Goal: Communication & Community: Participate in discussion

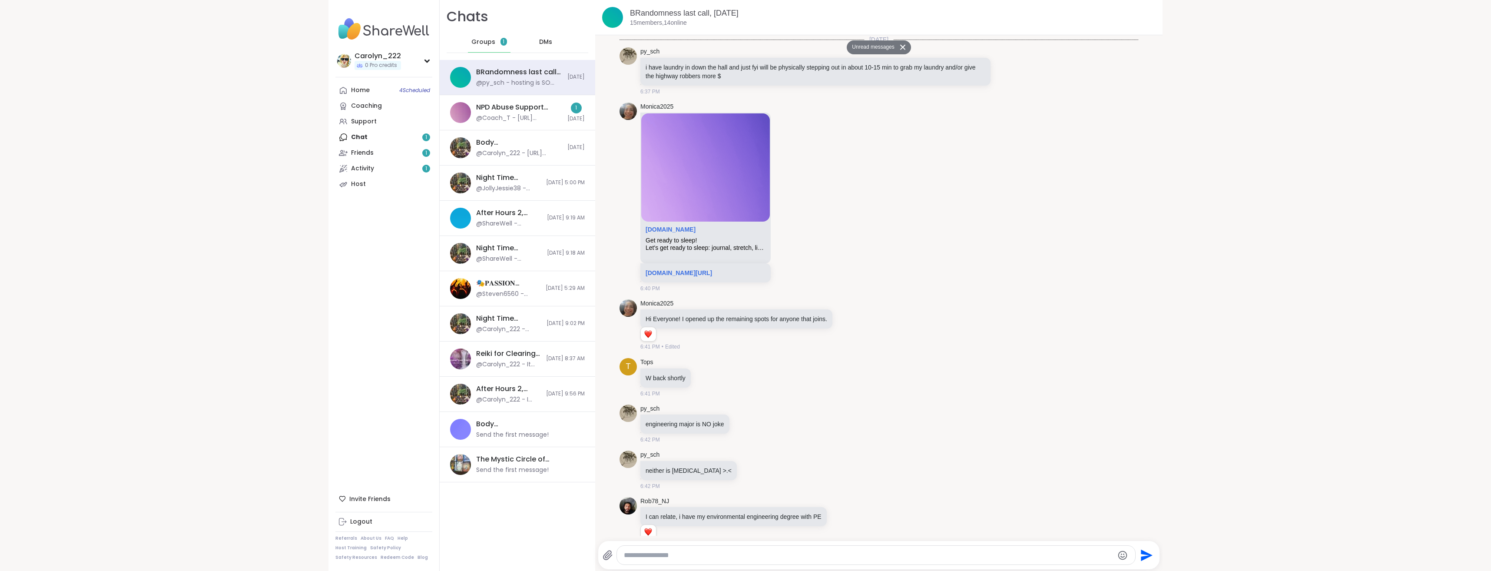
scroll to position [3694, 0]
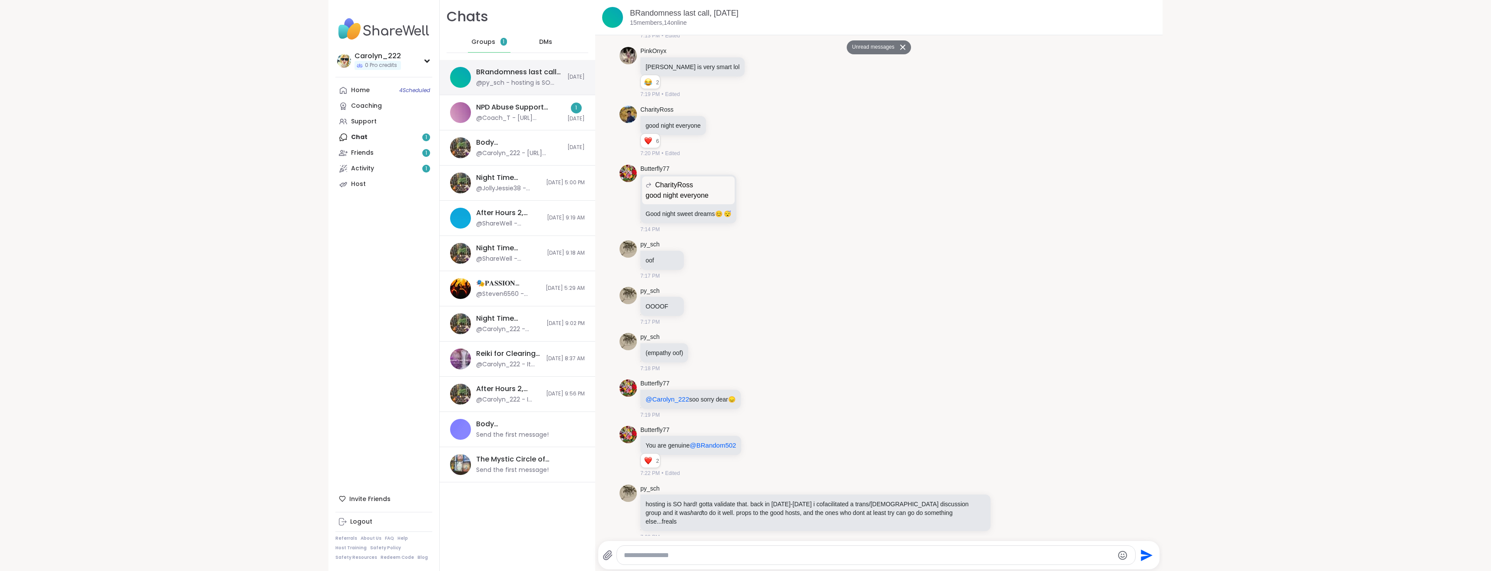
click at [516, 84] on div "@py_sch - hosting is SO hard! gotta validate that. back in 2006-2007 i cofacili…" at bounding box center [519, 83] width 86 height 9
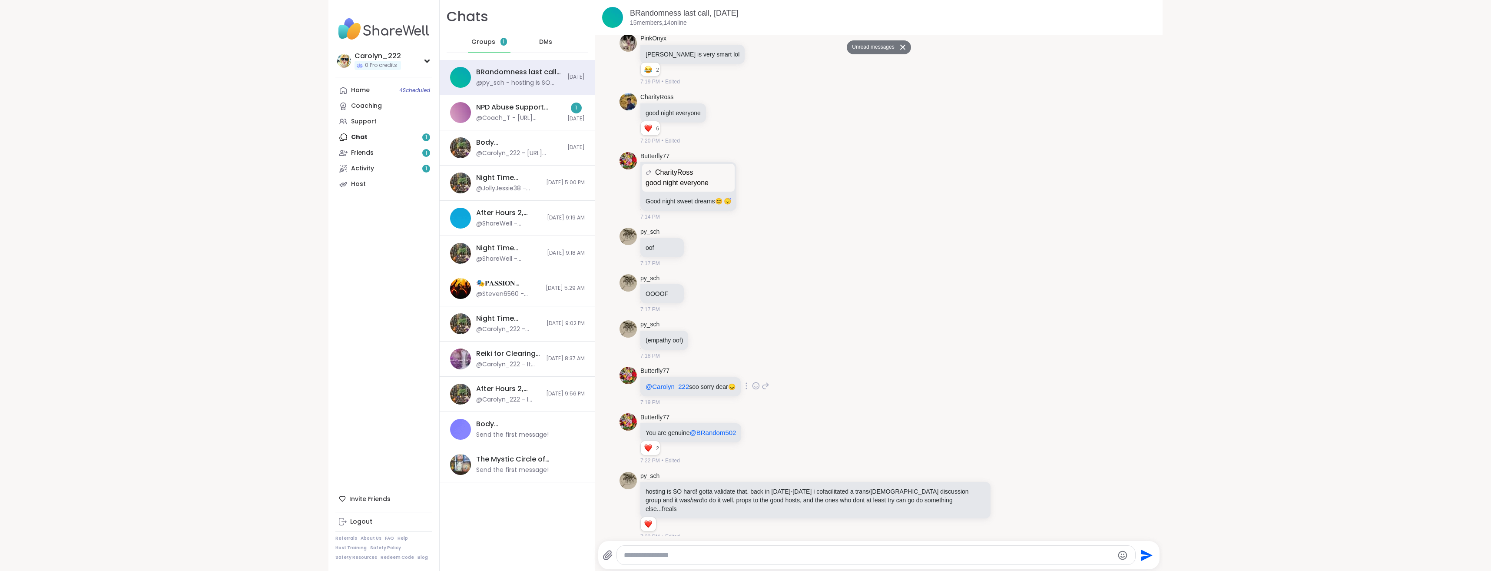
click at [753, 388] on icon at bounding box center [756, 386] width 8 height 9
click at [686, 376] on span "Select Reaction: Heart" at bounding box center [687, 372] width 8 height 9
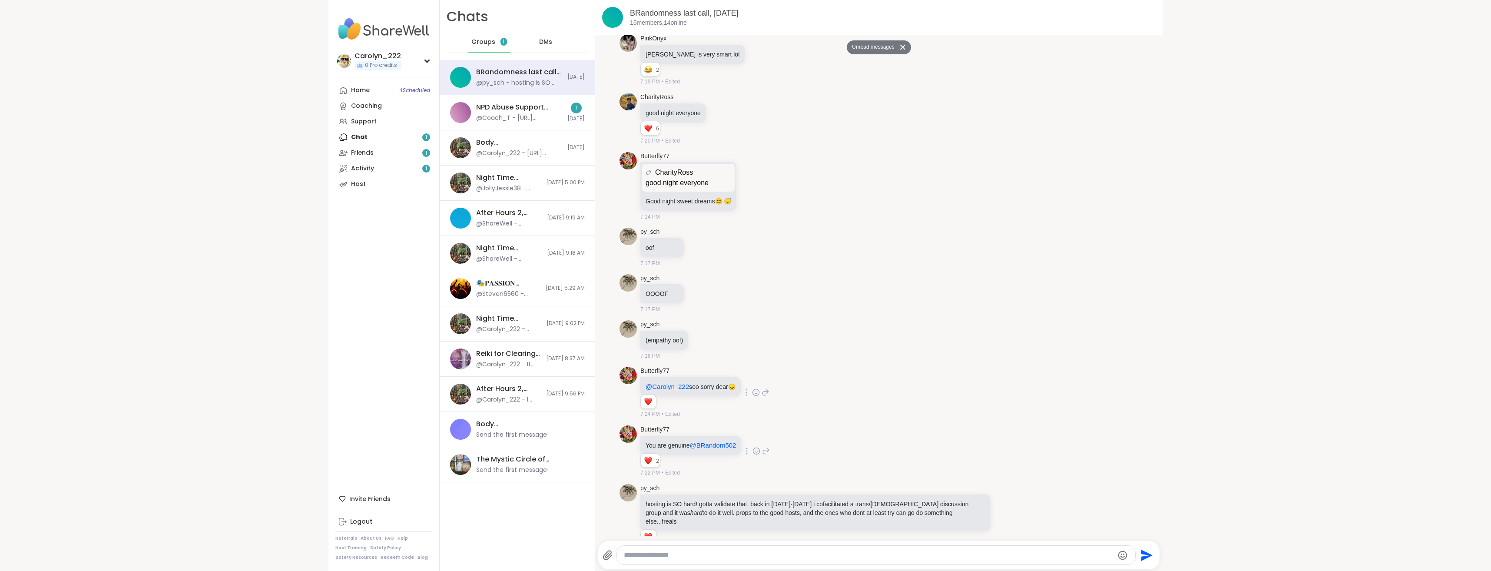
click at [754, 454] on icon at bounding box center [757, 451] width 7 height 7
click at [669, 439] on div "Select Reaction: Thumbs up" at bounding box center [668, 437] width 8 height 8
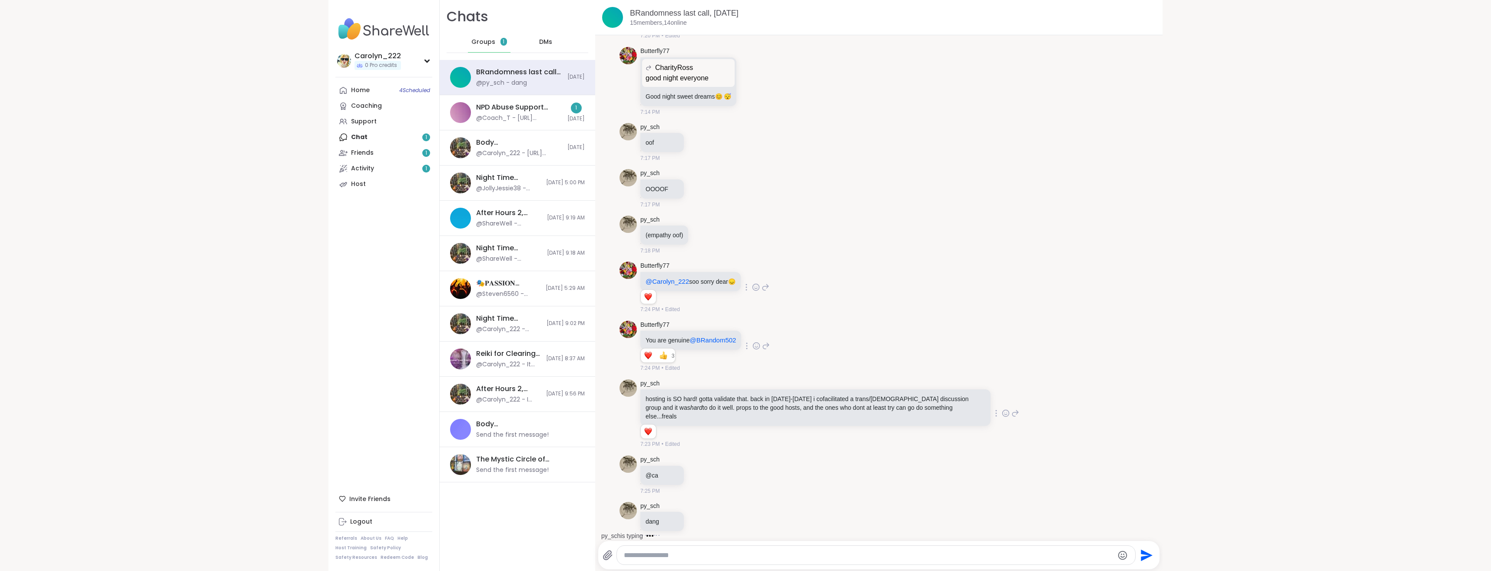
scroll to position [3837, 0]
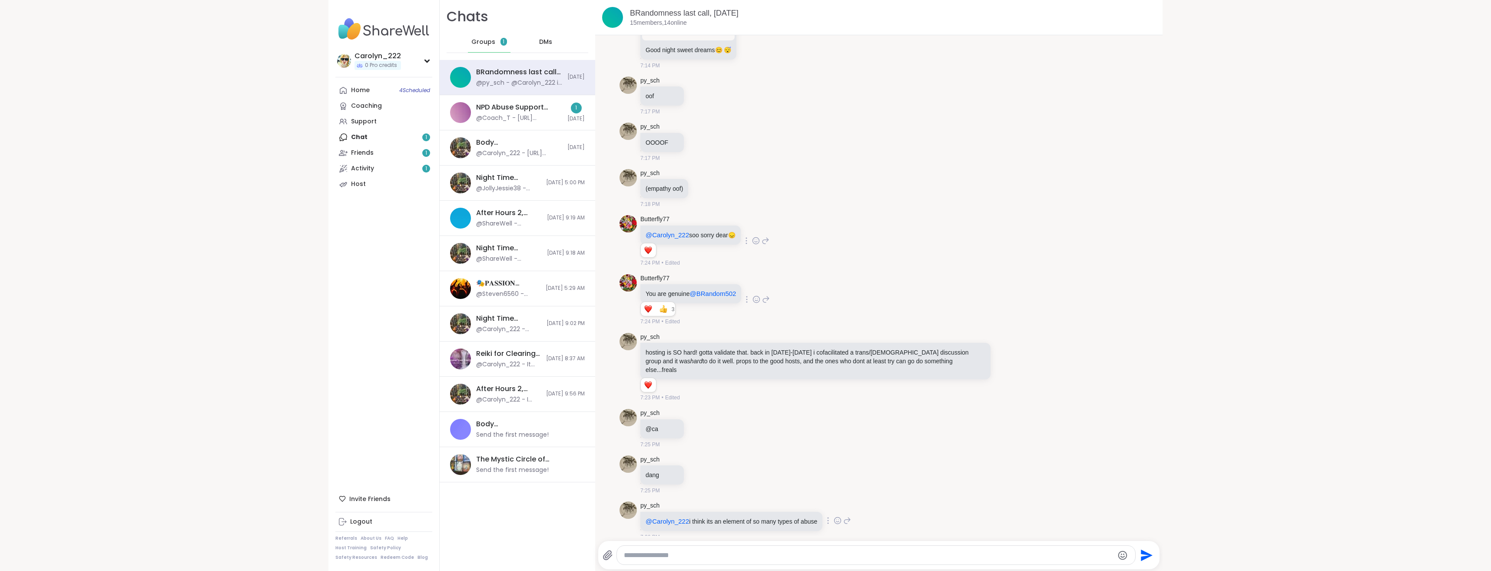
click at [837, 516] on icon at bounding box center [838, 520] width 8 height 9
click at [784, 503] on div "Select Reaction: Sad" at bounding box center [788, 507] width 8 height 8
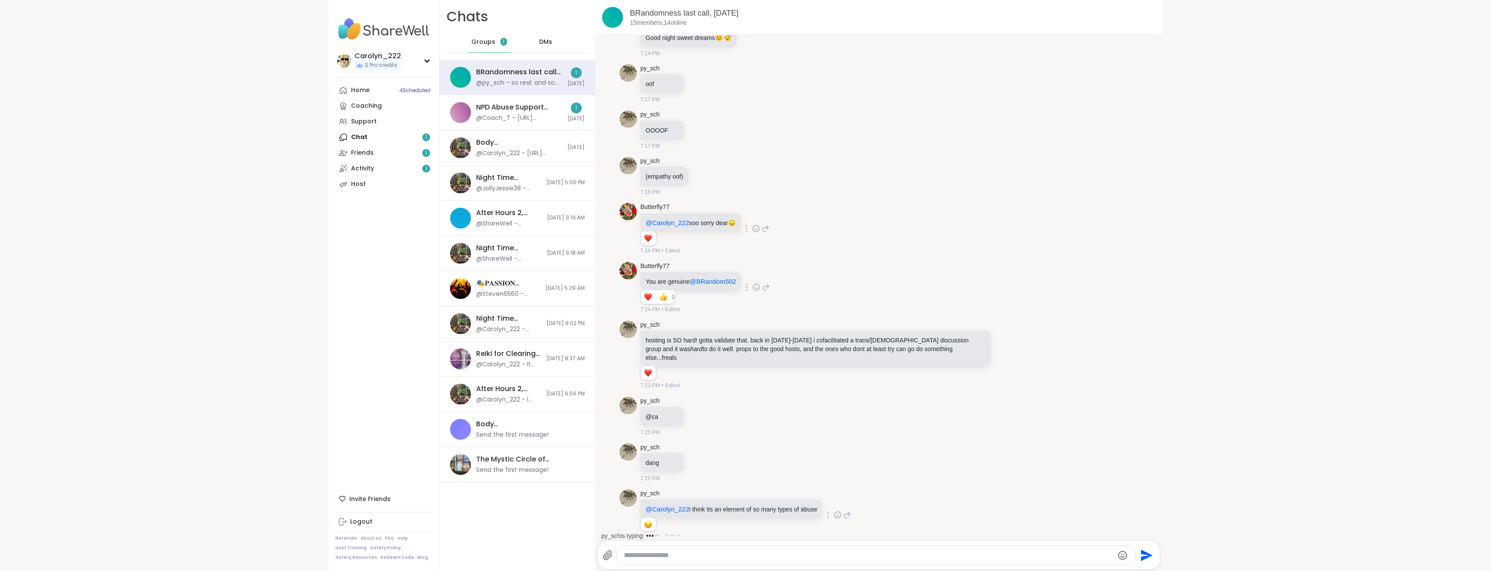
scroll to position [3896, 0]
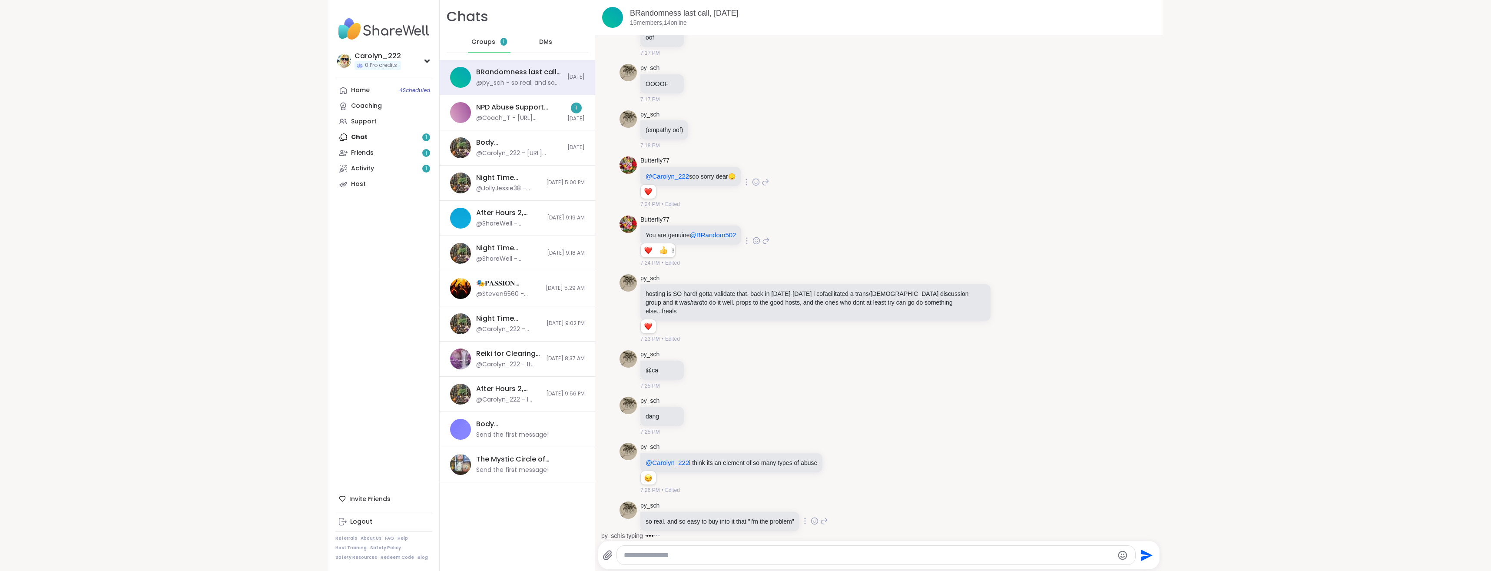
click at [813, 517] on icon at bounding box center [815, 521] width 8 height 9
click at [762, 503] on div "Select Reaction: Sad" at bounding box center [765, 507] width 8 height 8
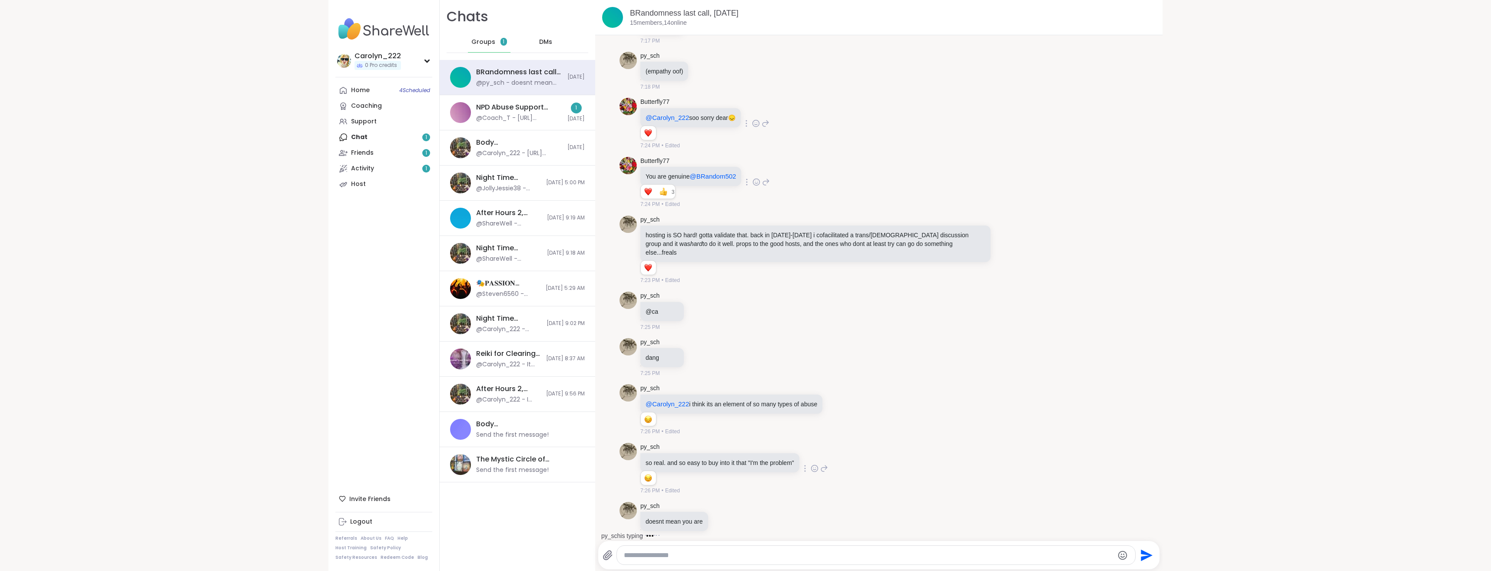
scroll to position [4001, 0]
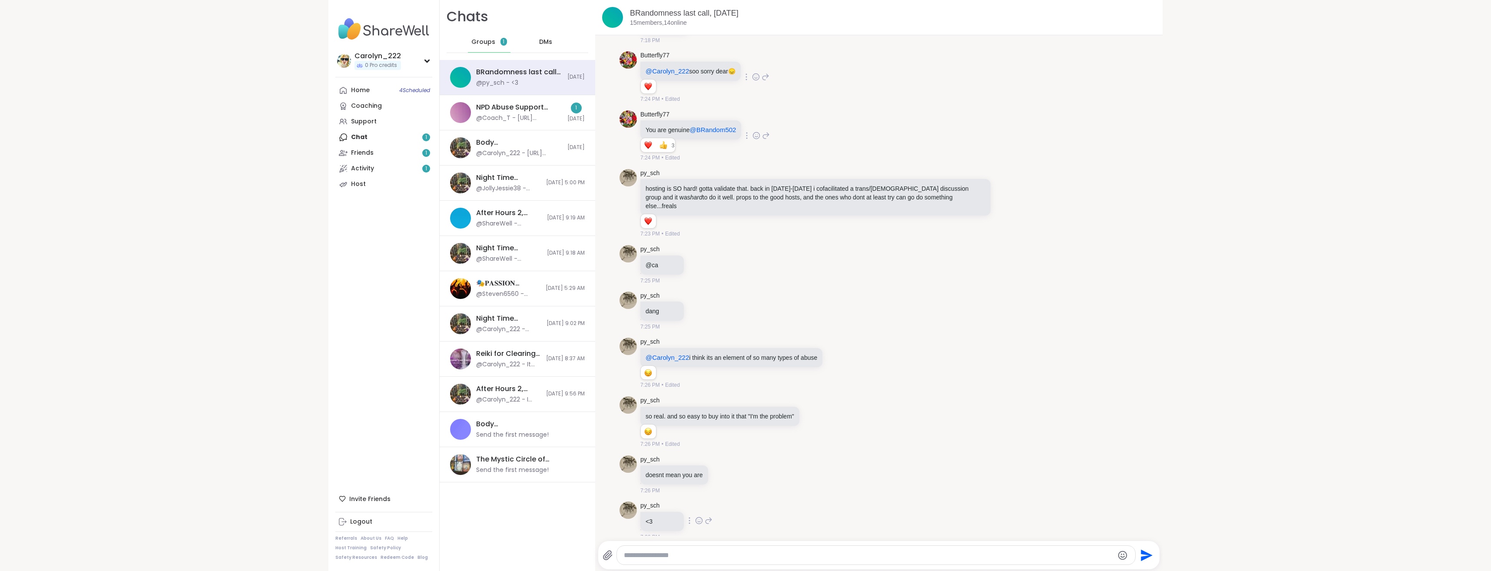
click at [698, 520] on icon at bounding box center [698, 520] width 0 height 0
click at [698, 503] on div "Select Reaction: Heart" at bounding box center [699, 507] width 8 height 8
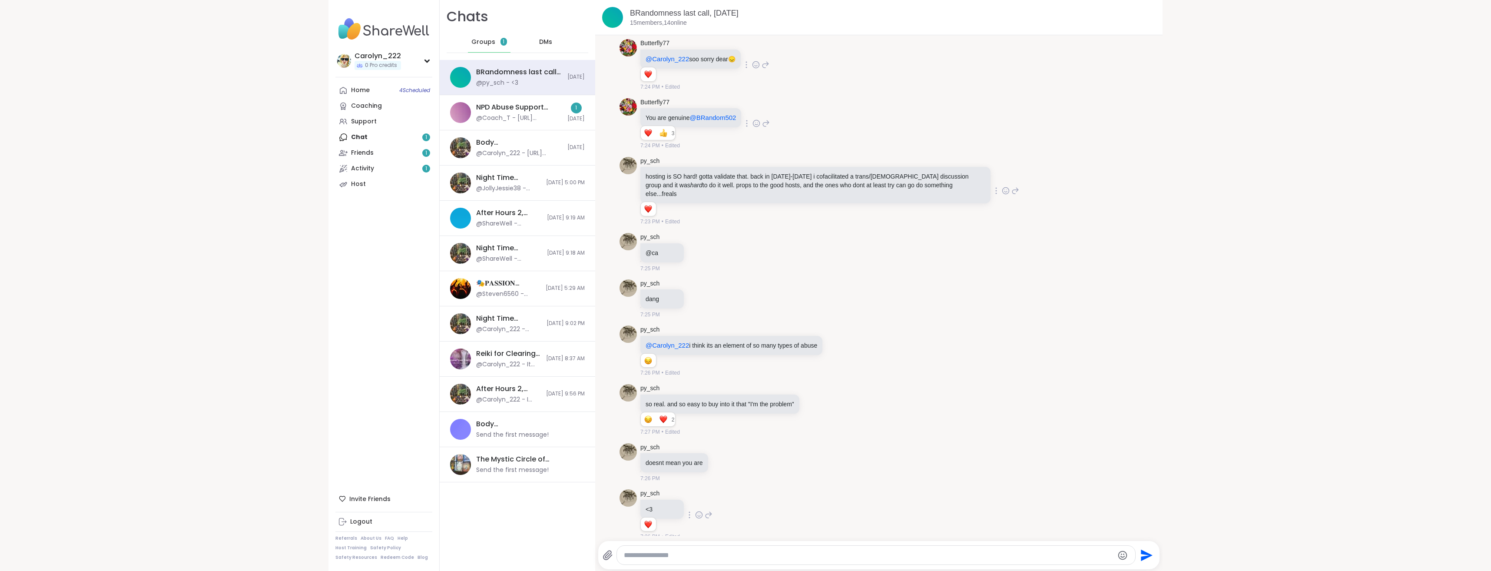
click at [1002, 186] on icon at bounding box center [1006, 190] width 8 height 9
click at [914, 176] on div "Select Reaction: Thumbs up" at bounding box center [918, 177] width 8 height 8
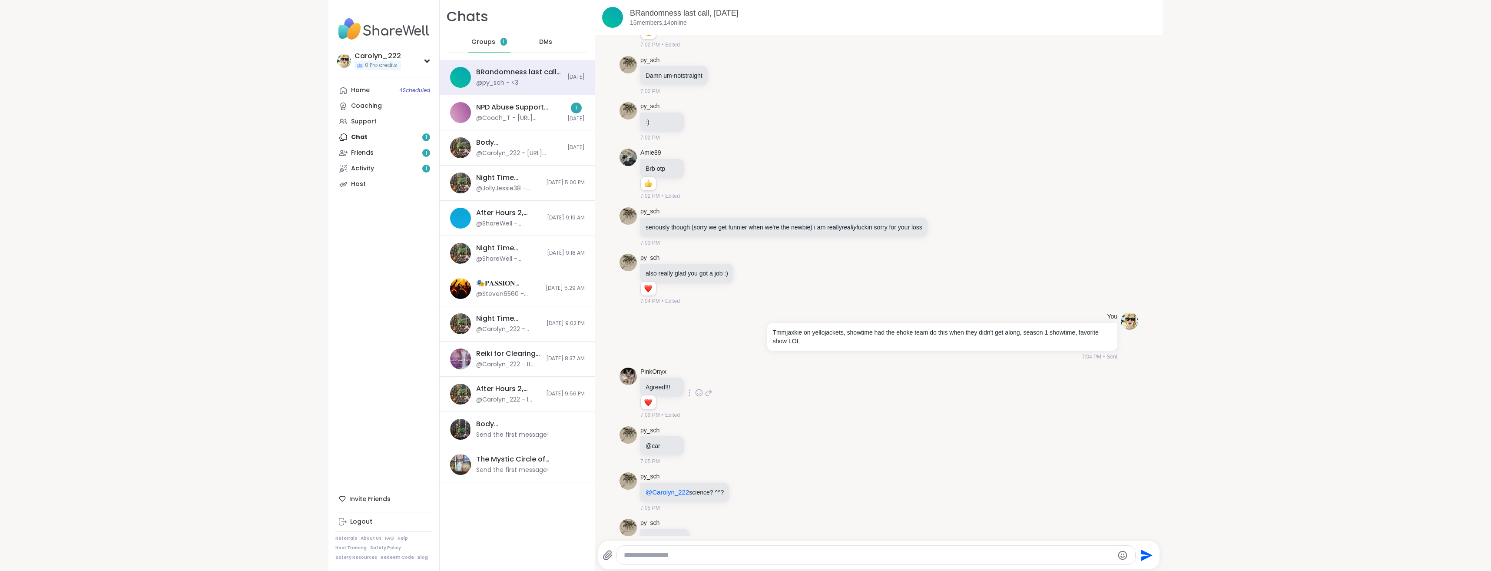
scroll to position [2883, 0]
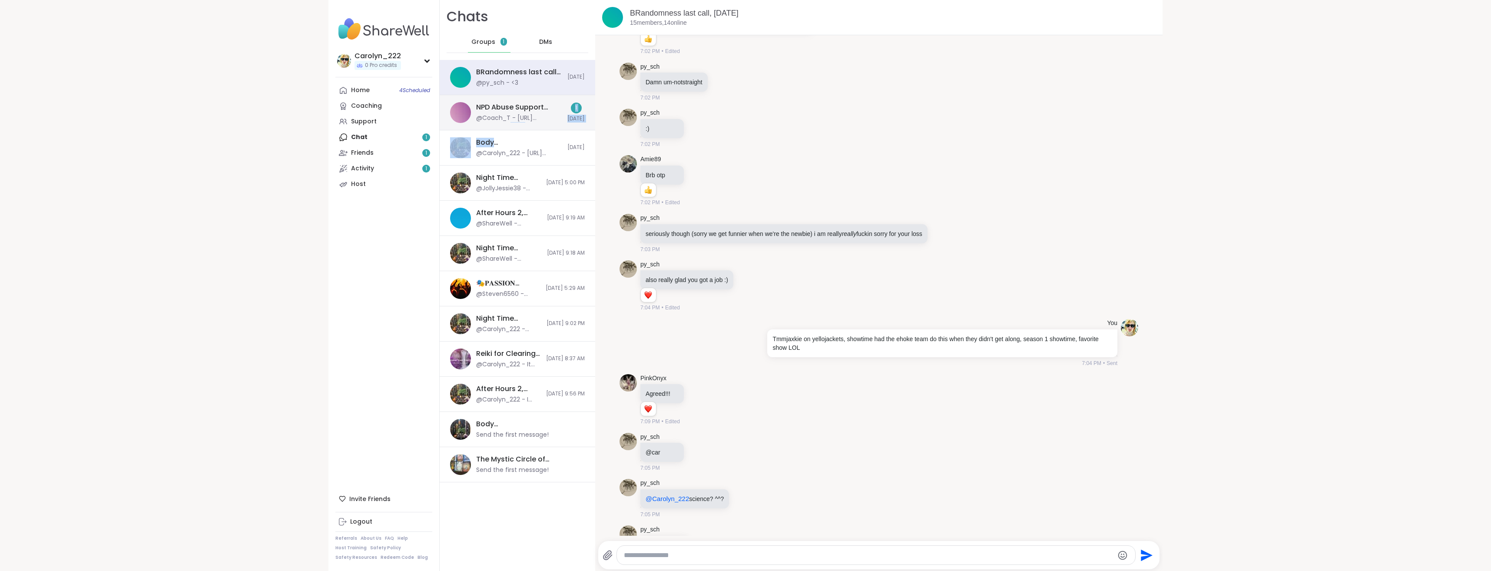
click at [516, 130] on div "BRandomness last call, Oct 07 @py_sch - <3 Today NPD Abuse Support Group, Oct 0…" at bounding box center [518, 271] width 156 height 422
drag, startPoint x: 516, startPoint y: 130, endPoint x: 500, endPoint y: 113, distance: 23.0
click at [500, 113] on div "NPD Abuse Support Group, Oct 06 @Coach_T - https://sharewellnow.com/series/cc36…" at bounding box center [519, 113] width 86 height 20
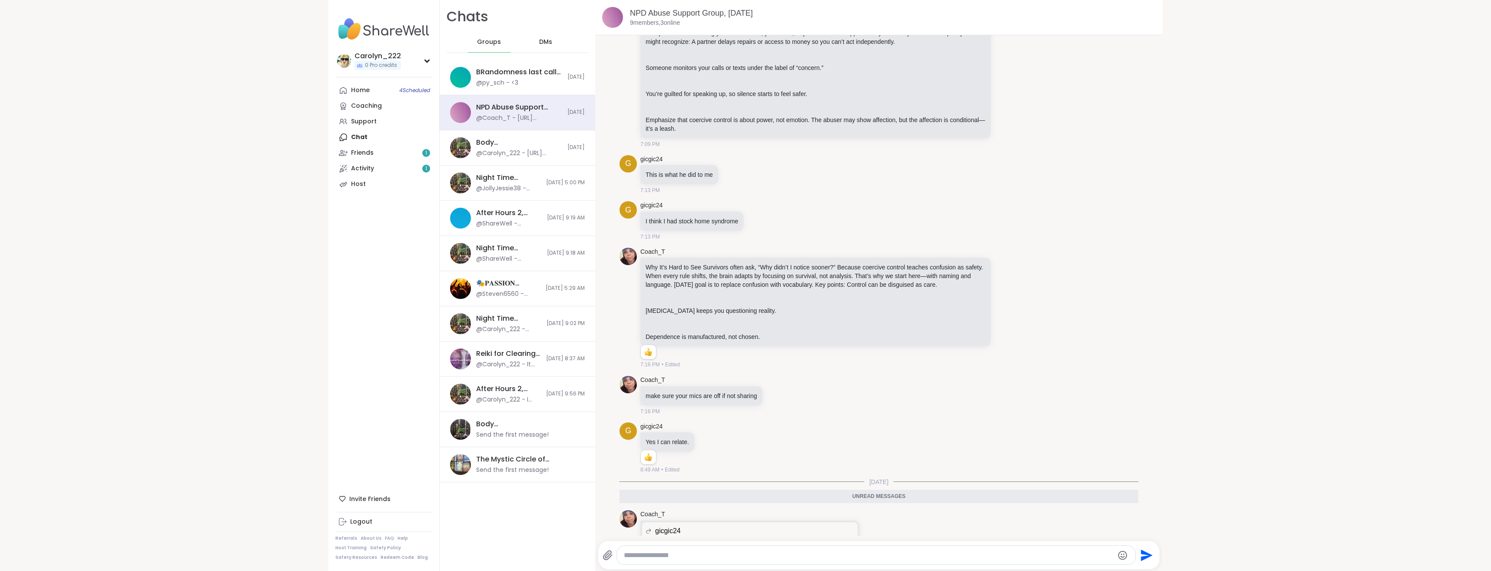
scroll to position [32, 0]
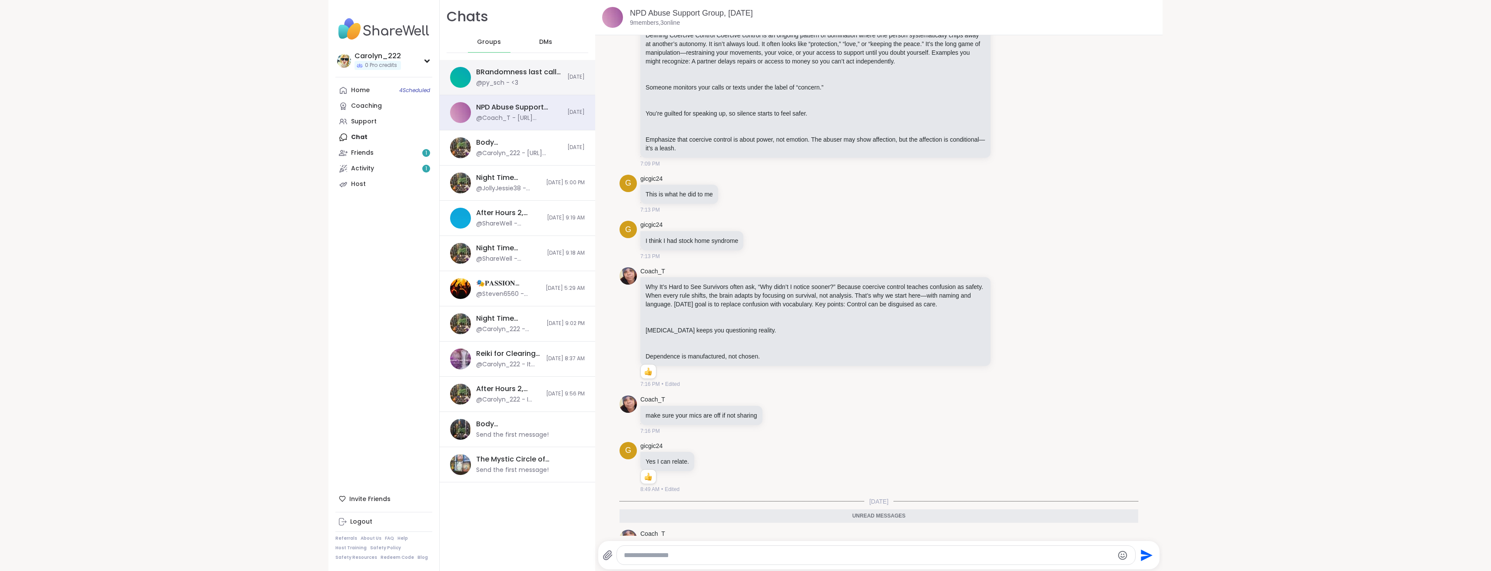
click at [505, 69] on div "BRandomness last call, [DATE]" at bounding box center [519, 72] width 86 height 10
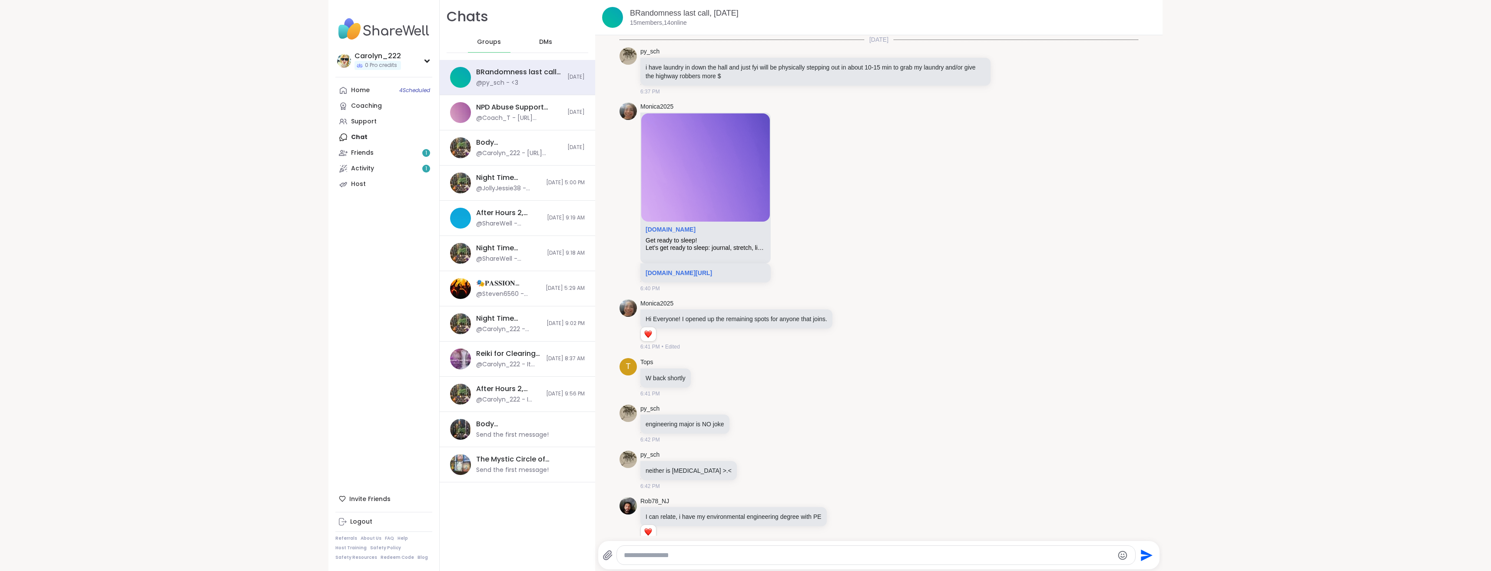
scroll to position [4005, 0]
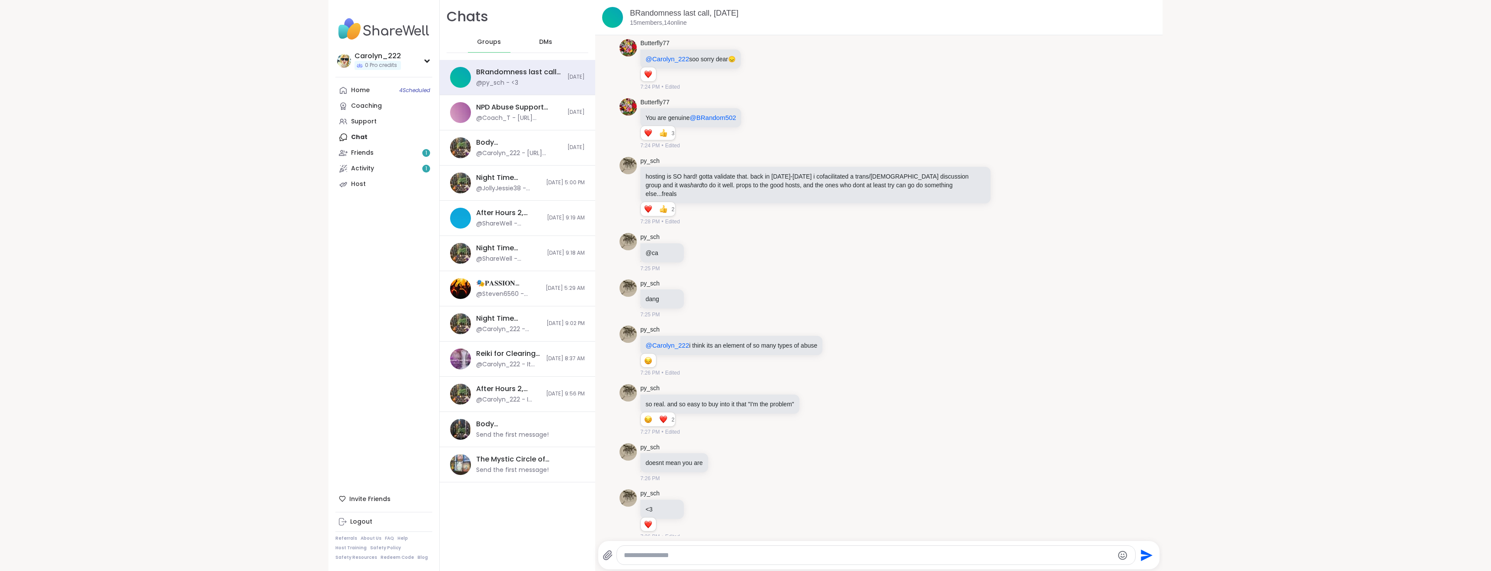
click at [684, 553] on textarea "Type your message" at bounding box center [869, 555] width 490 height 9
type textarea "**********"
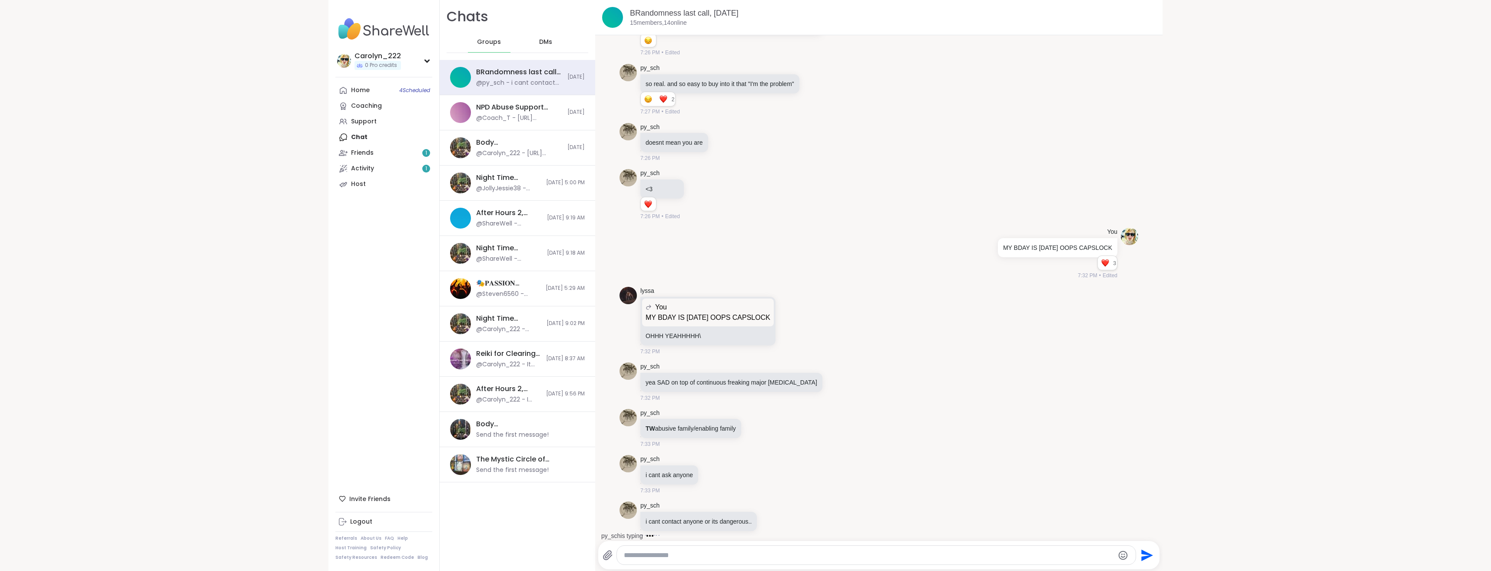
scroll to position [4371, 0]
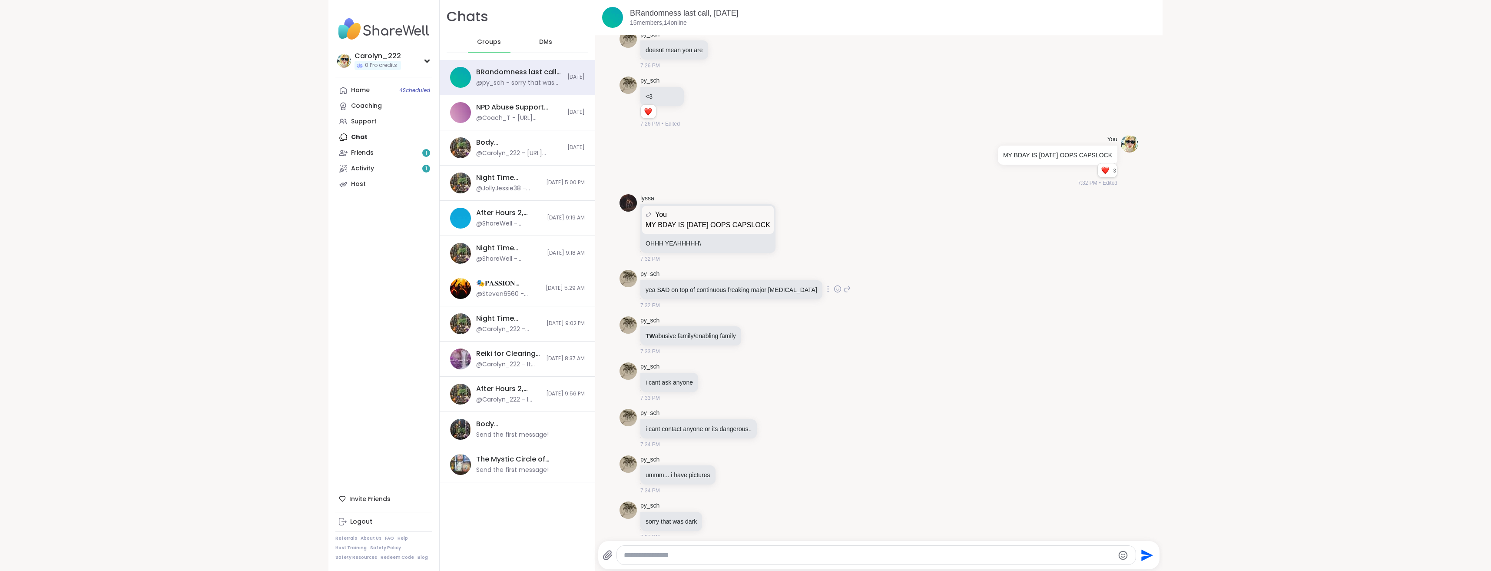
click at [834, 285] on icon at bounding box center [838, 289] width 8 height 9
click at [784, 271] on div "Select Reaction: Sad" at bounding box center [788, 275] width 8 height 8
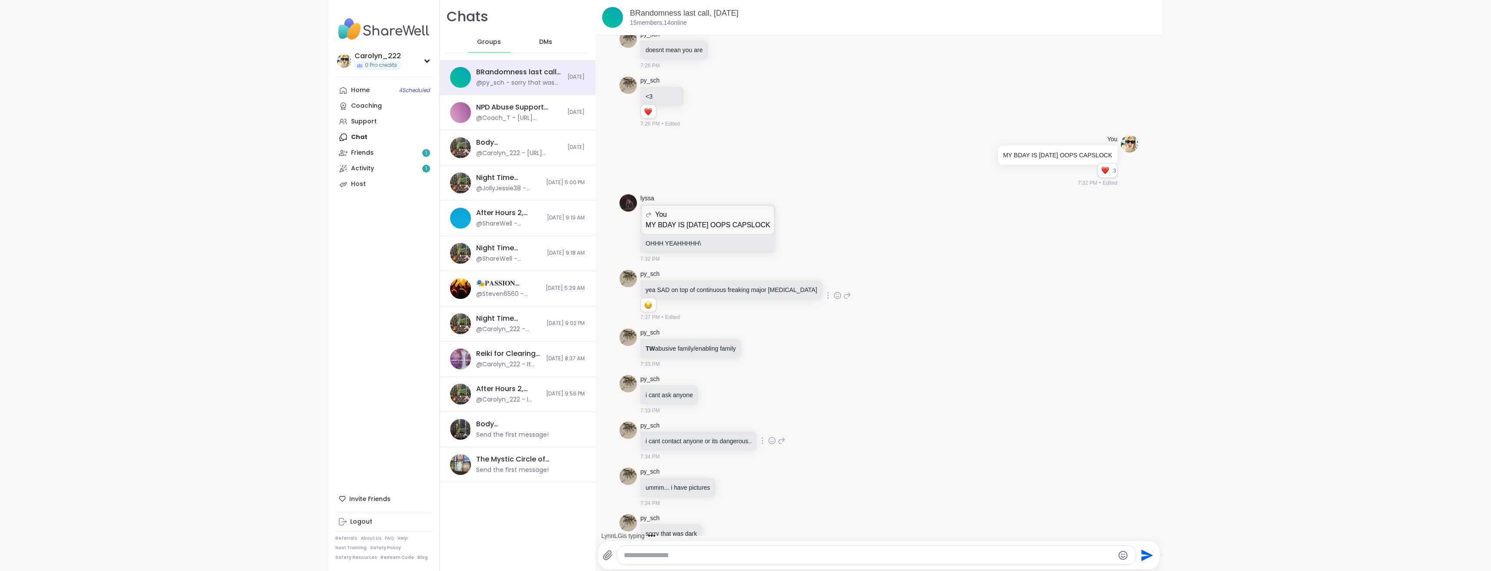
scroll to position [4430, 0]
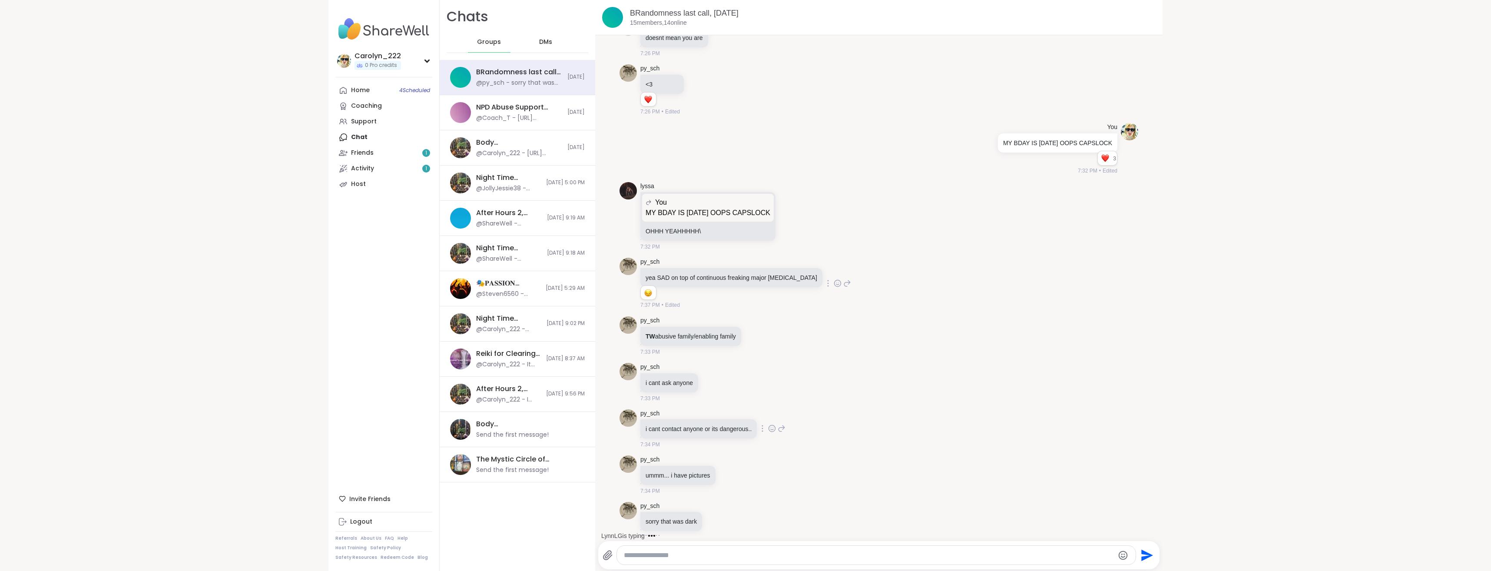
click at [770, 424] on icon at bounding box center [772, 428] width 8 height 9
click at [737, 411] on div "Select Reaction: Astonished" at bounding box center [741, 415] width 8 height 8
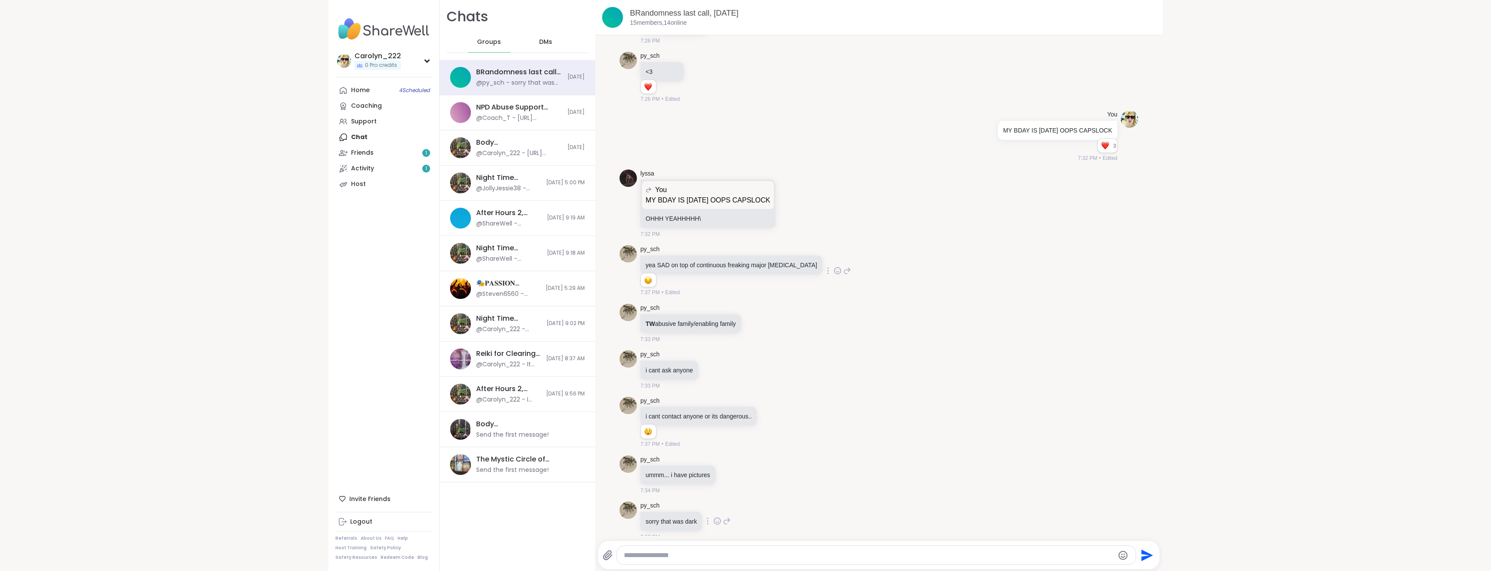
click at [716, 521] on icon at bounding box center [717, 521] width 3 height 1
click at [714, 503] on div "Select Reaction: Heart" at bounding box center [718, 507] width 8 height 8
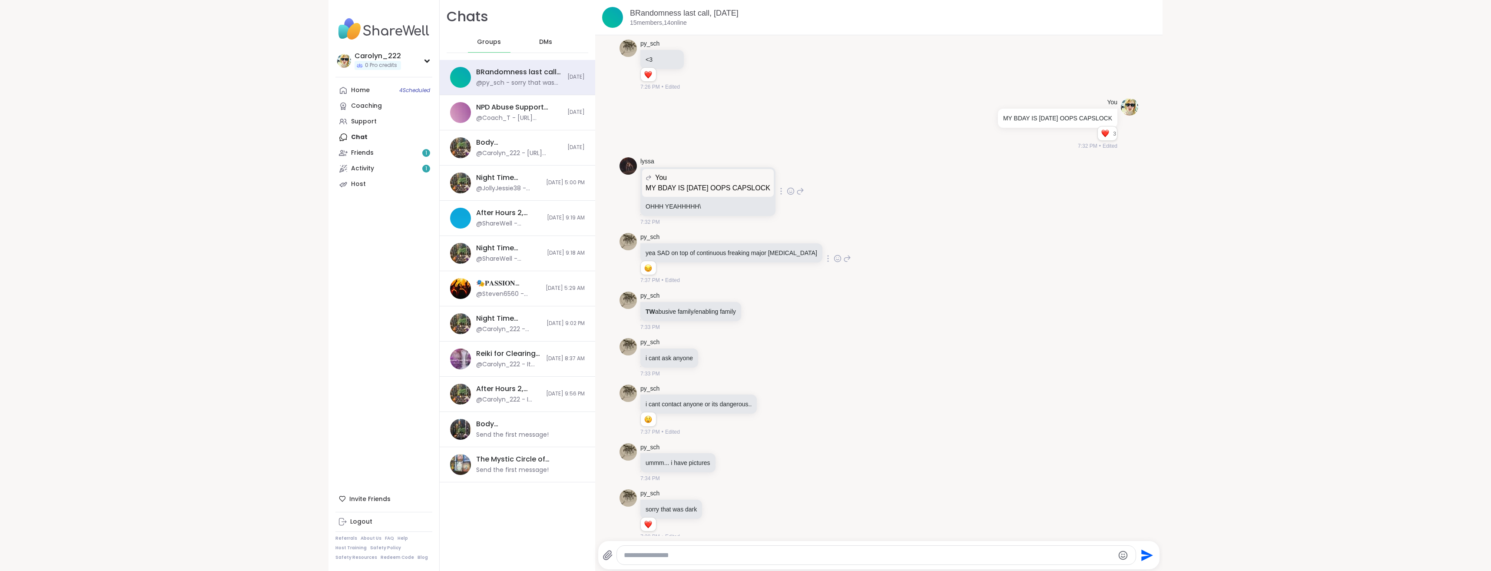
click at [787, 187] on icon at bounding box center [791, 191] width 8 height 9
click at [718, 173] on div "Select Reaction: Heart" at bounding box center [722, 177] width 8 height 8
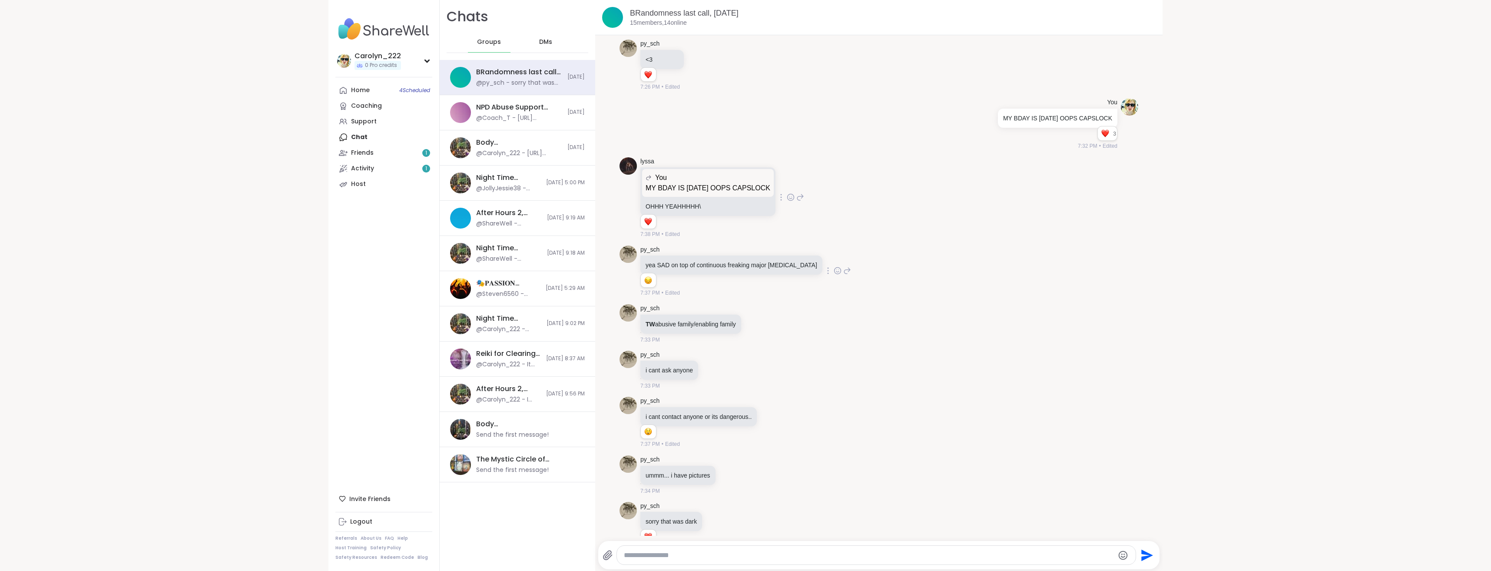
click at [740, 554] on textarea "Type your message" at bounding box center [869, 555] width 490 height 9
type textarea "**********"
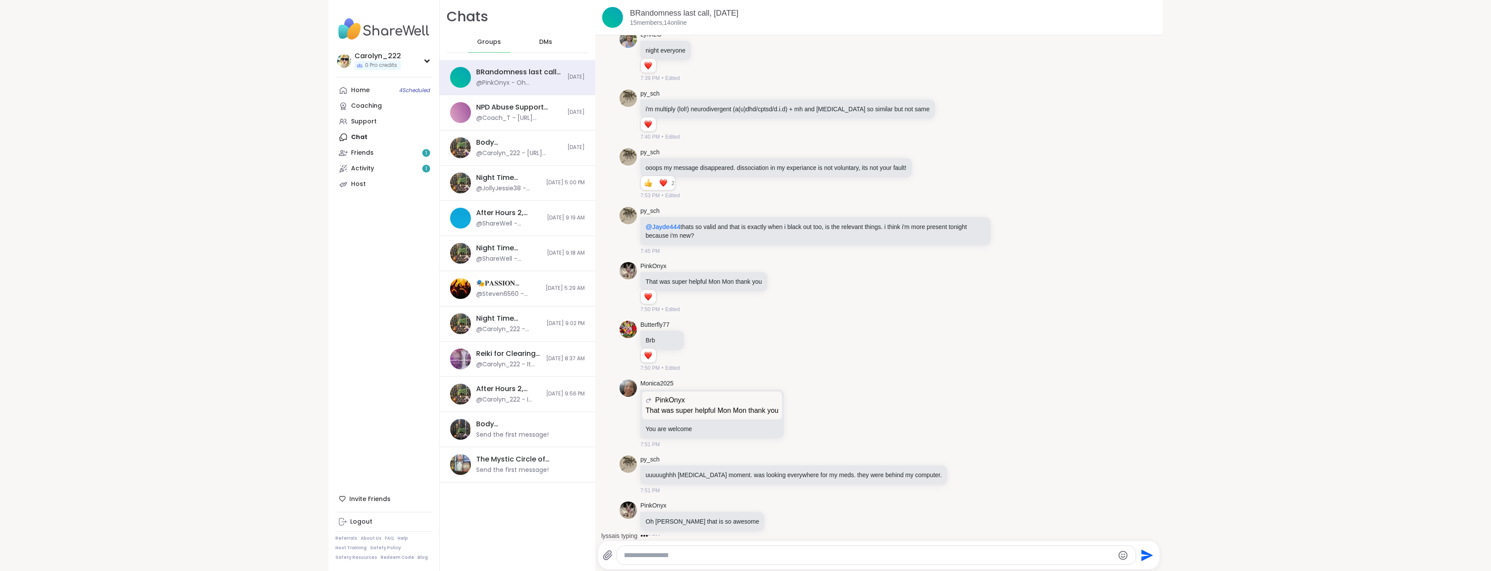
scroll to position [5157, 0]
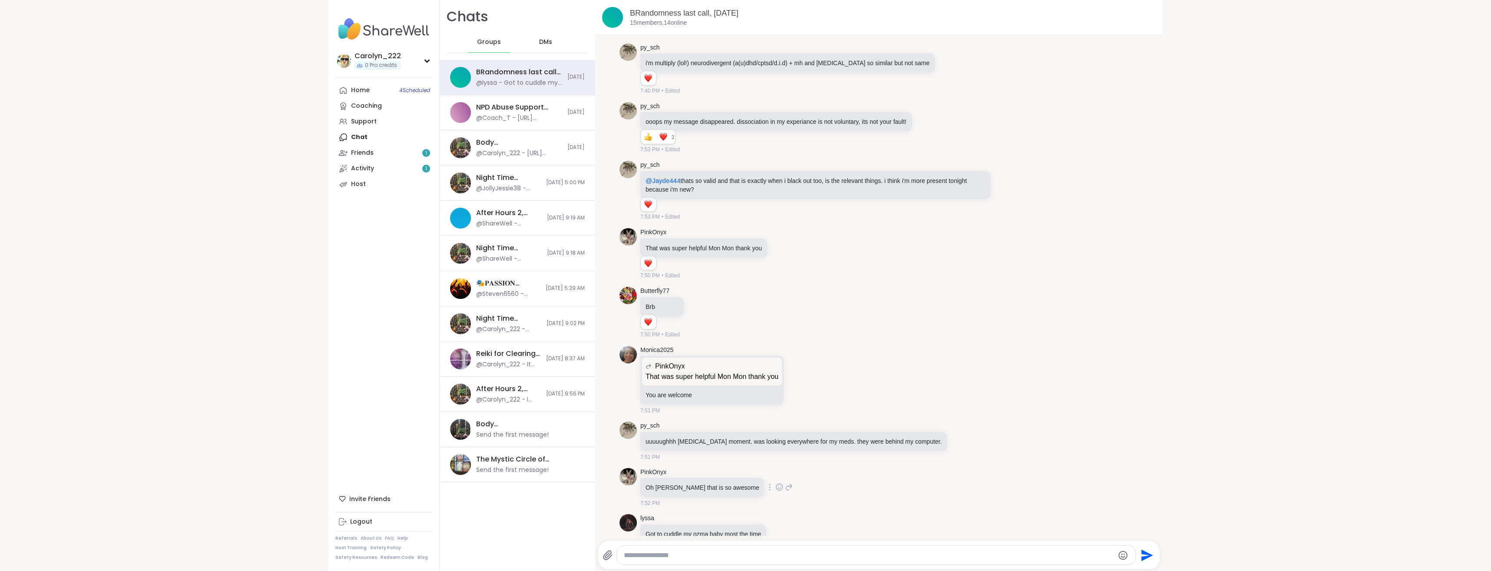
click at [776, 483] on icon at bounding box center [780, 487] width 8 height 9
click at [707, 469] on div "Select Reaction: Heart" at bounding box center [711, 473] width 8 height 8
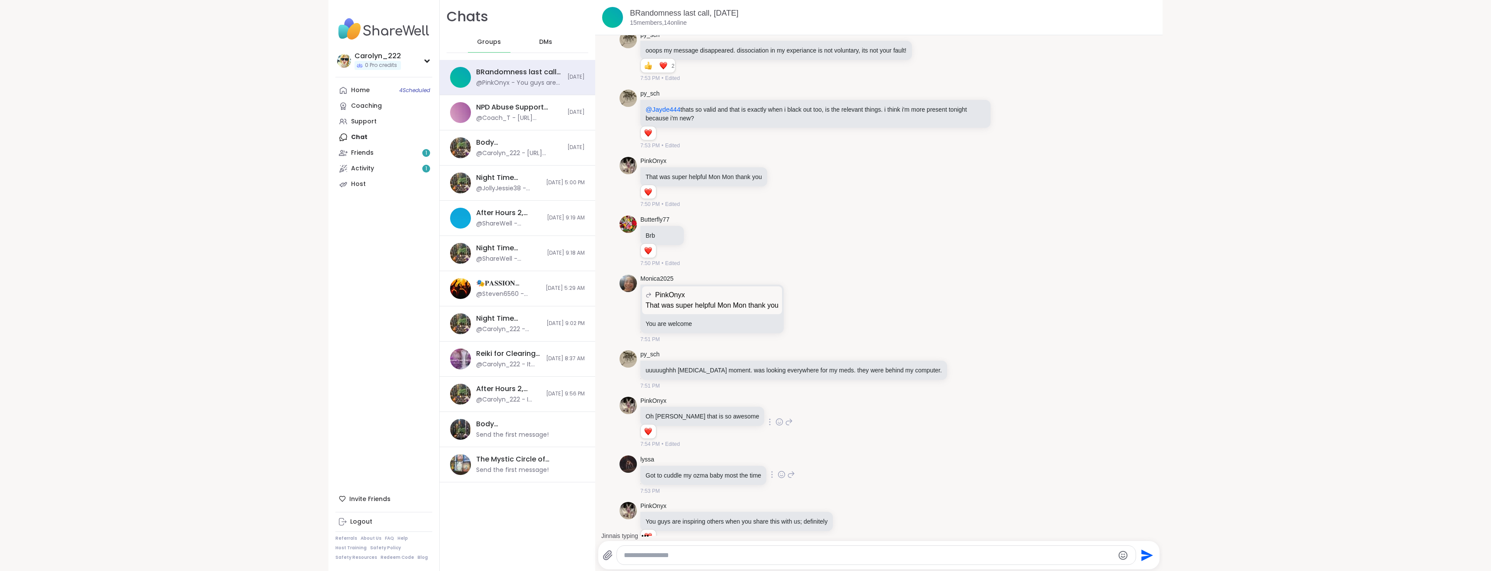
scroll to position [5240, 0]
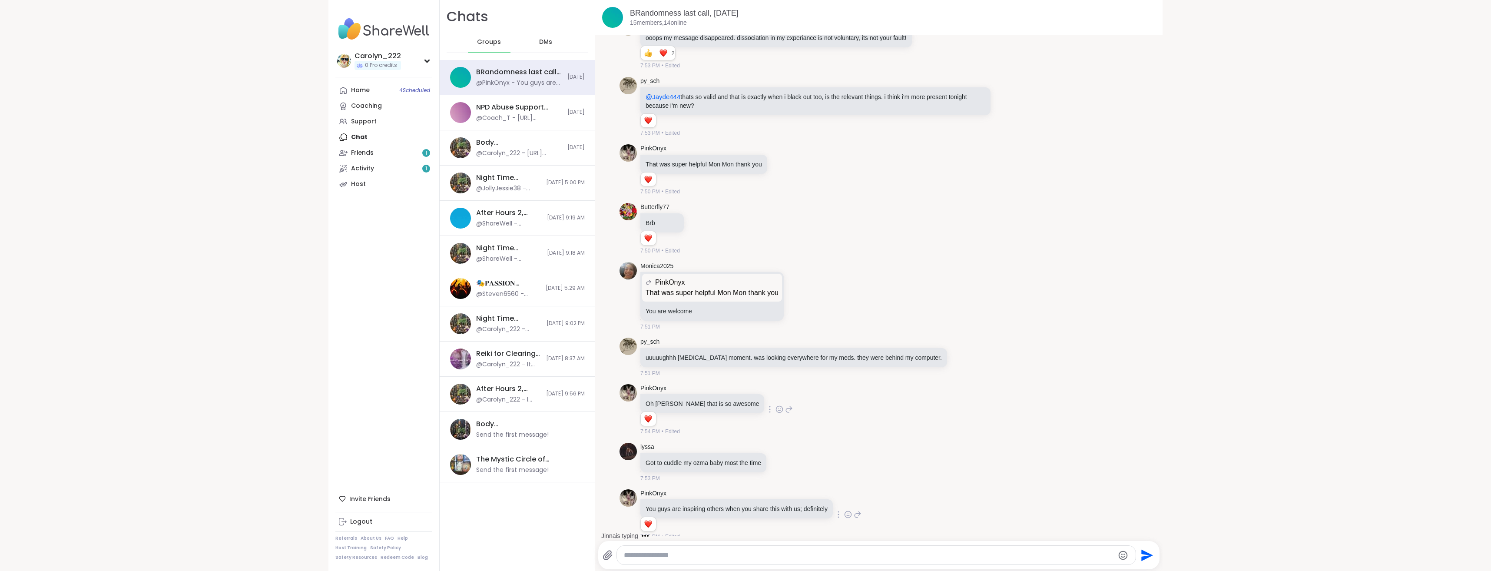
click at [844, 510] on icon at bounding box center [848, 514] width 8 height 9
click at [777, 497] on div "Select Reaction: Heart" at bounding box center [779, 501] width 8 height 8
click at [778, 458] on icon at bounding box center [782, 462] width 8 height 9
click at [704, 441] on button "Select Reaction: Heart" at bounding box center [712, 447] width 17 height 17
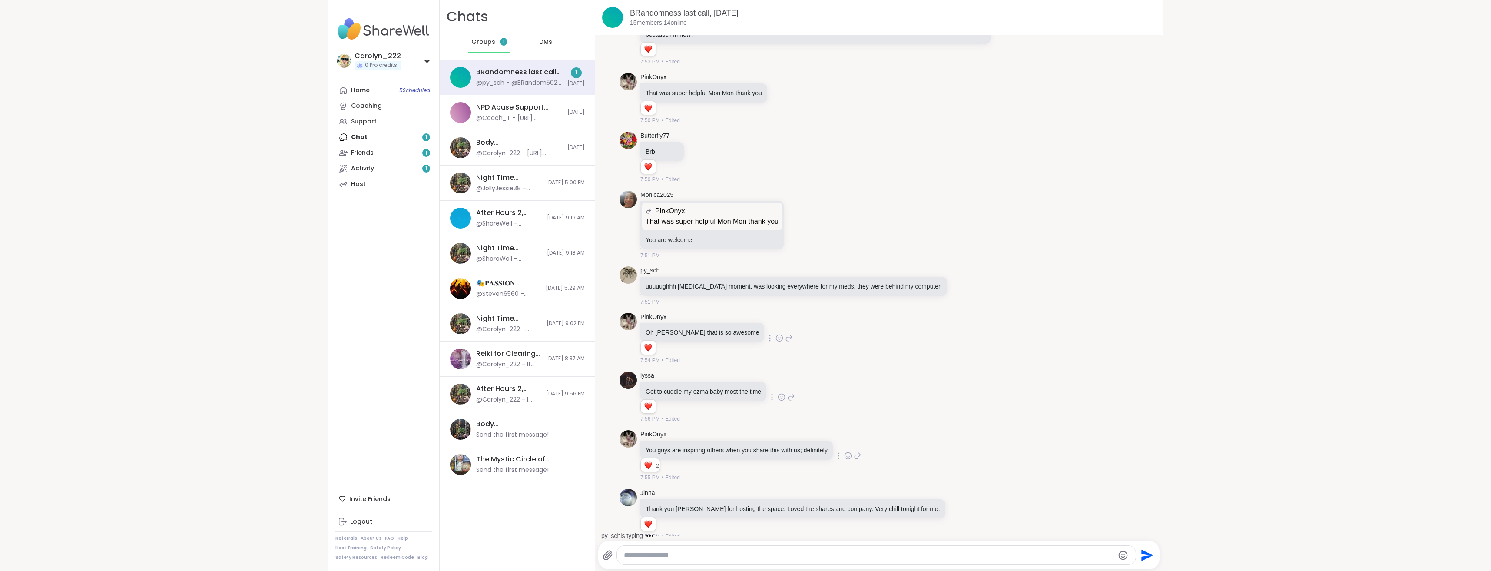
scroll to position [5358, 0]
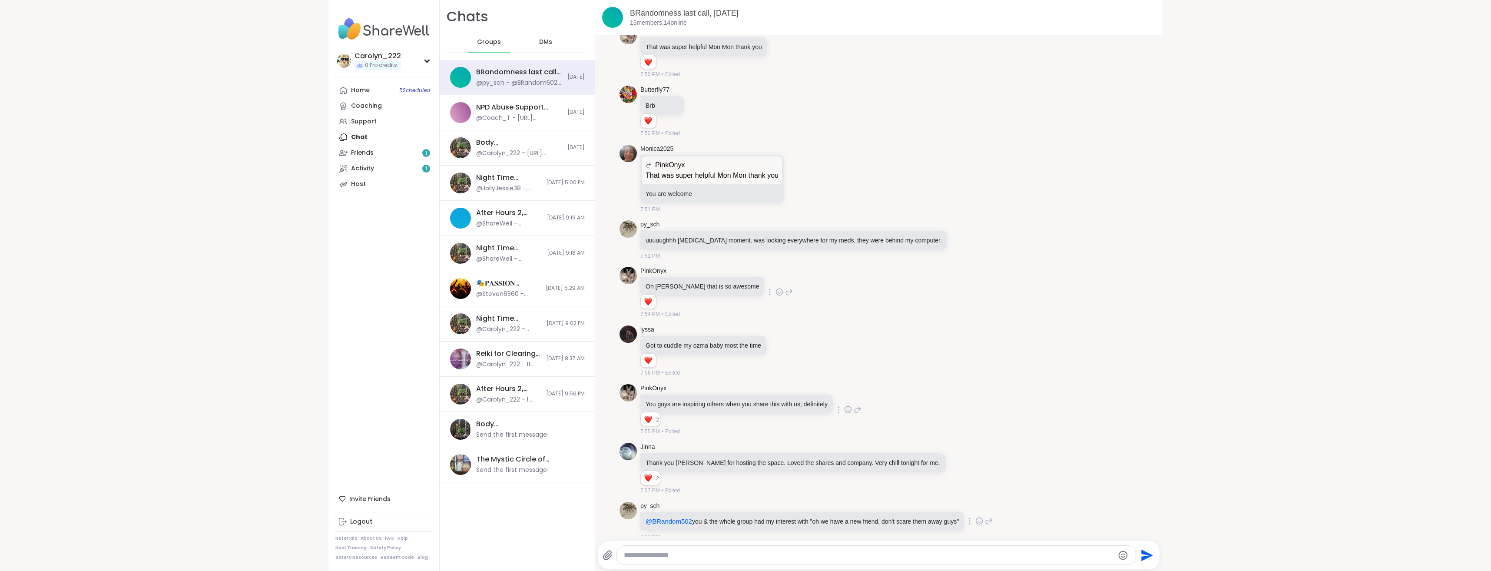
click at [978, 517] on icon at bounding box center [980, 521] width 8 height 9
click at [870, 503] on div "Select Reaction: Joy" at bounding box center [872, 507] width 8 height 8
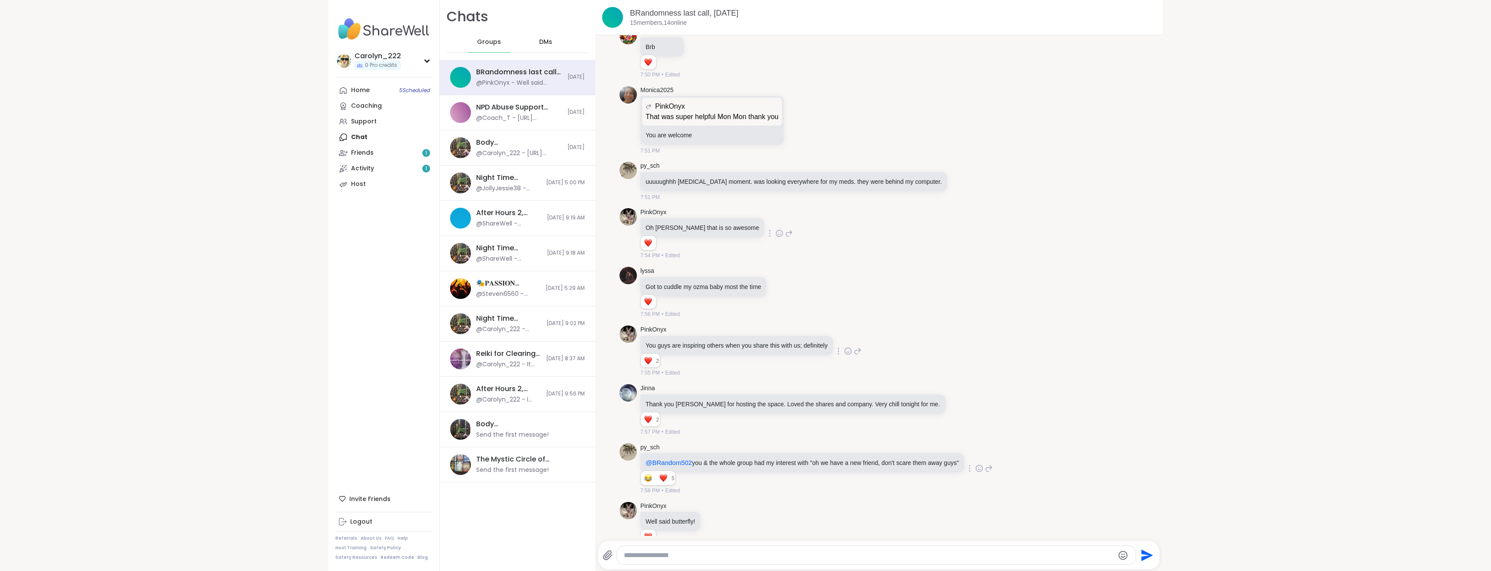
scroll to position [5429, 0]
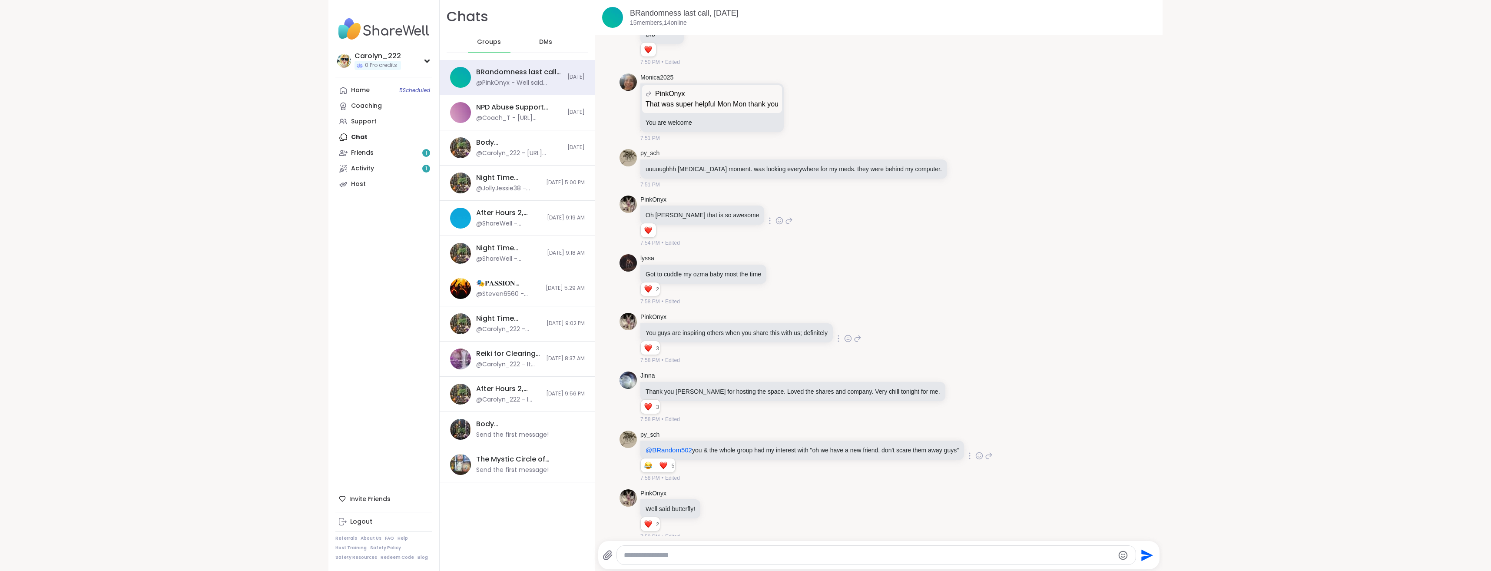
click at [716, 558] on textarea "Type your message" at bounding box center [869, 555] width 490 height 9
type textarea "**********"
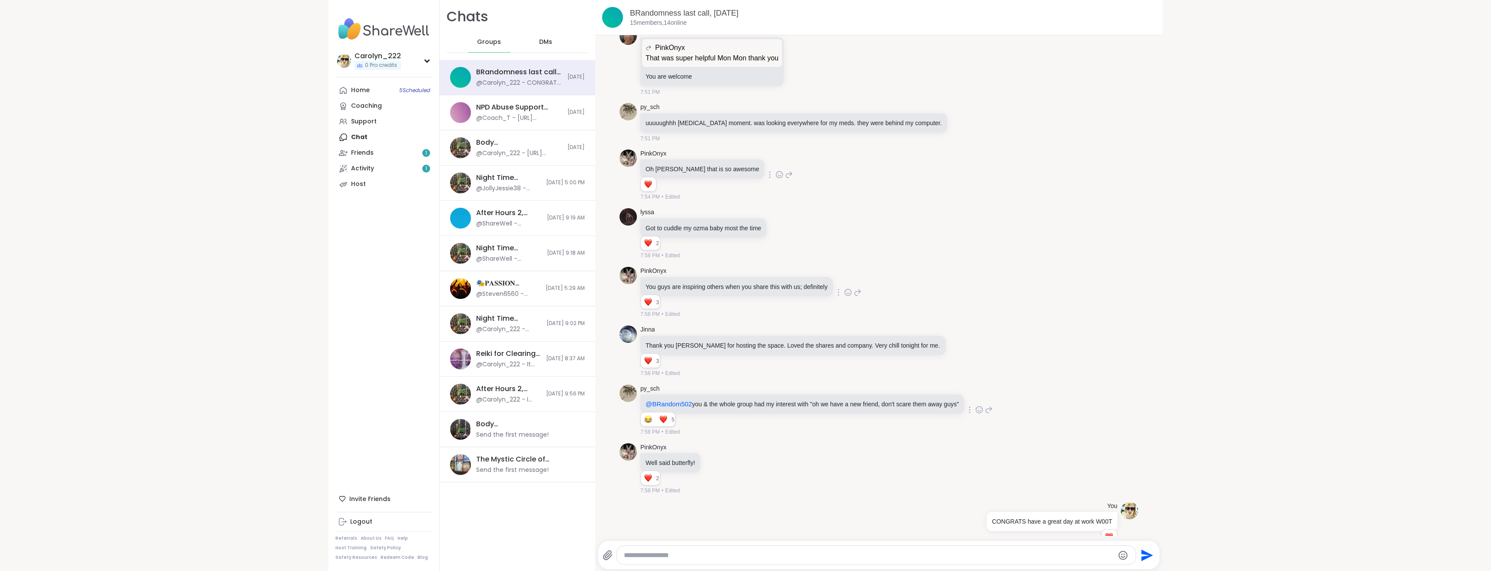
scroll to position [5488, 0]
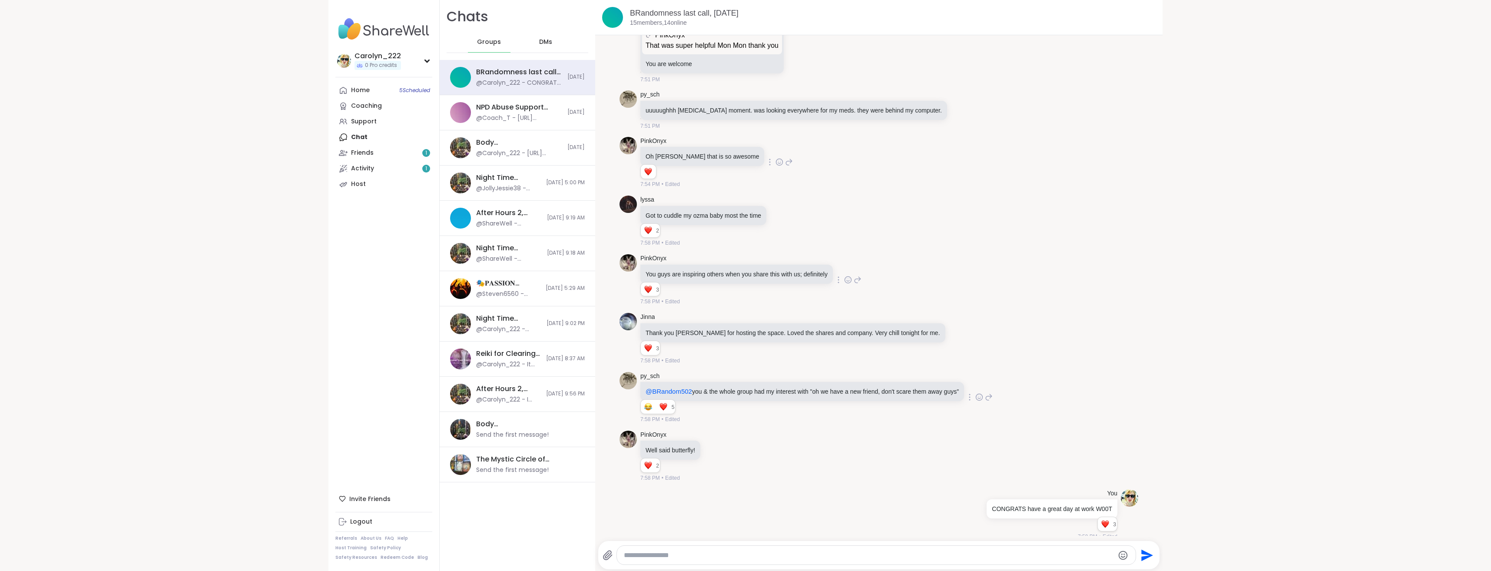
click at [731, 558] on textarea "Type your message" at bounding box center [869, 555] width 490 height 9
type textarea "**********"
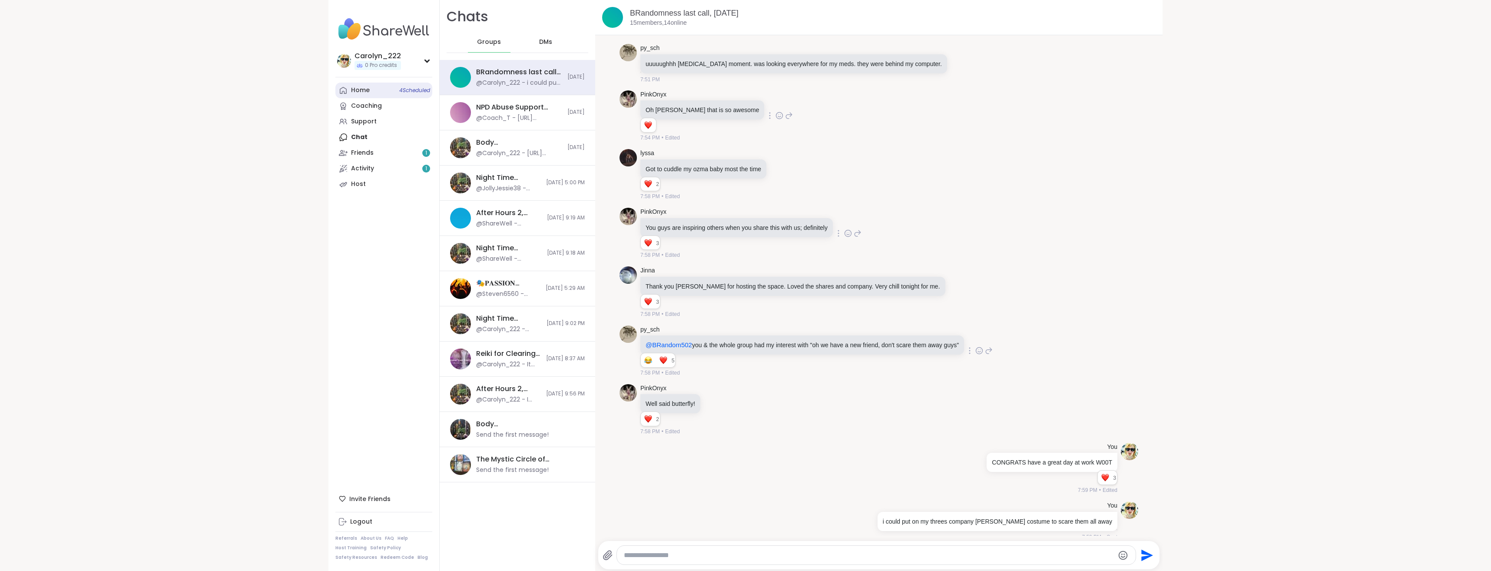
click at [357, 92] on div "Home 4 Scheduled" at bounding box center [360, 90] width 19 height 9
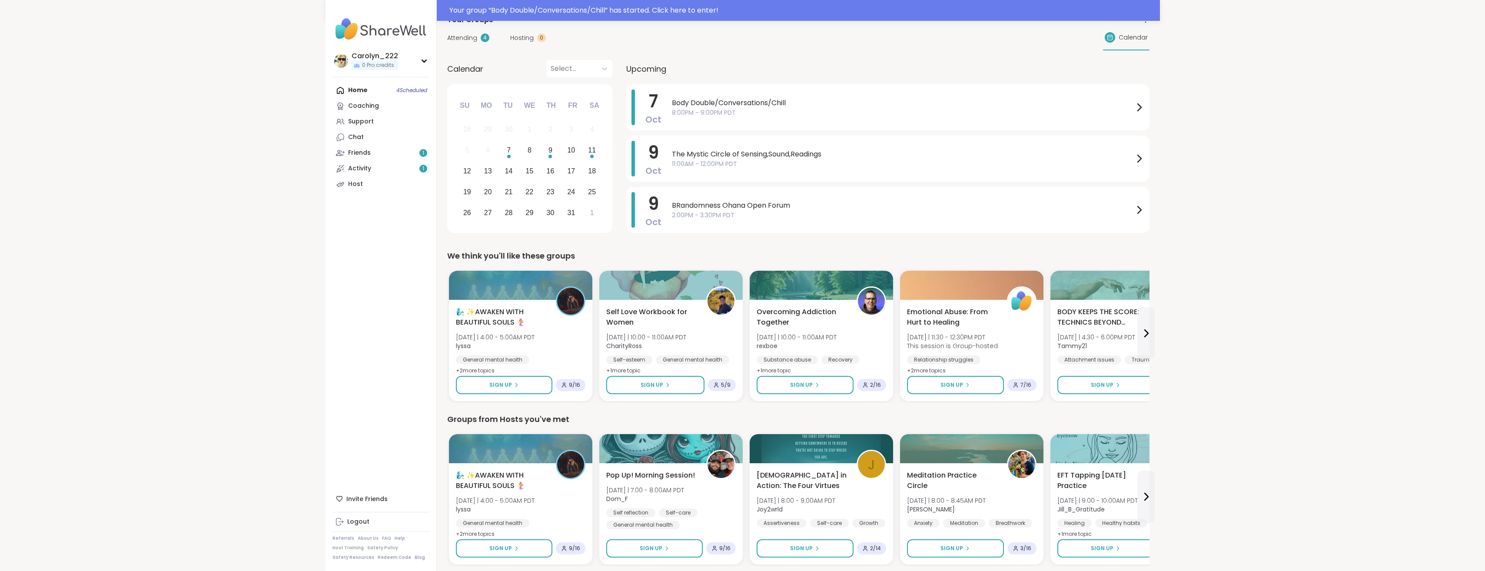
scroll to position [87, 0]
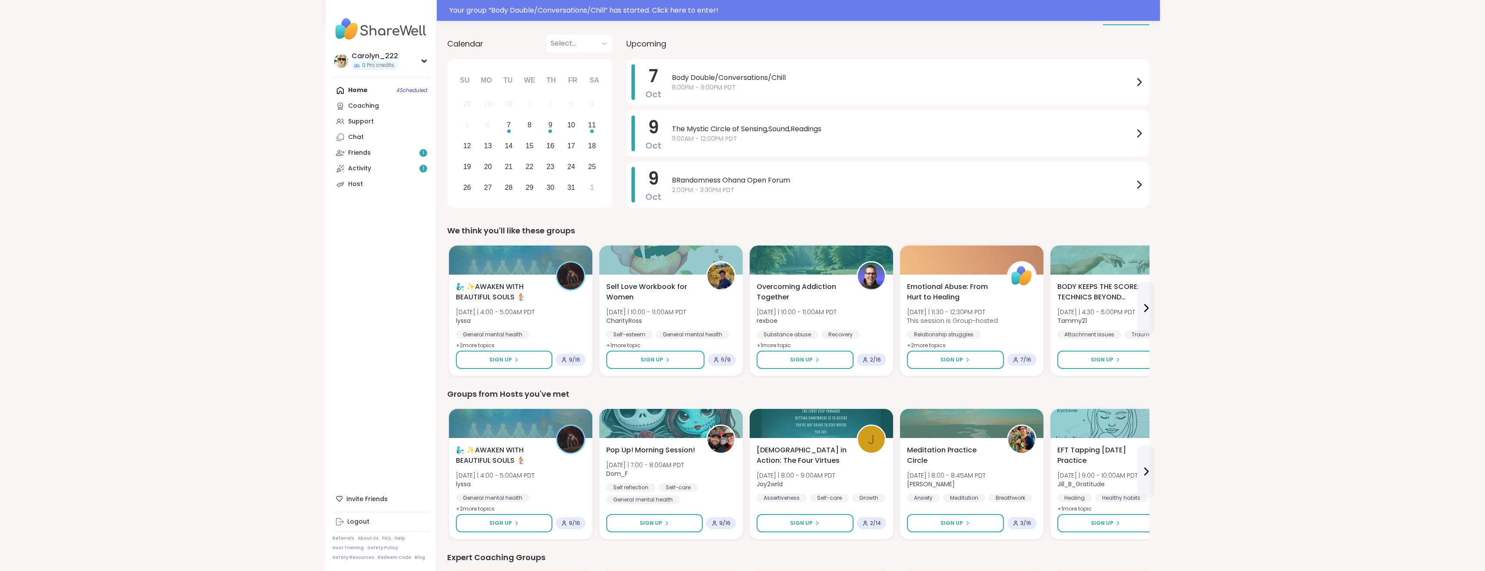
click at [369, 153] on div "Friends 1" at bounding box center [359, 153] width 23 height 9
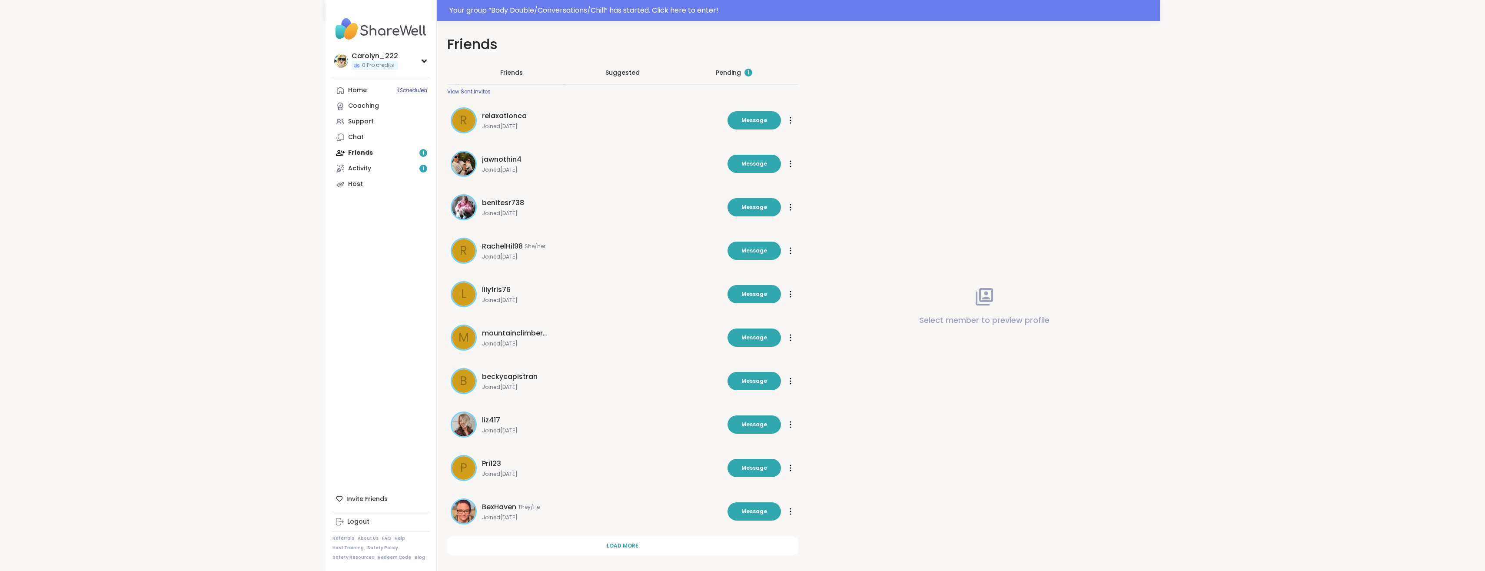
scroll to position [21, 0]
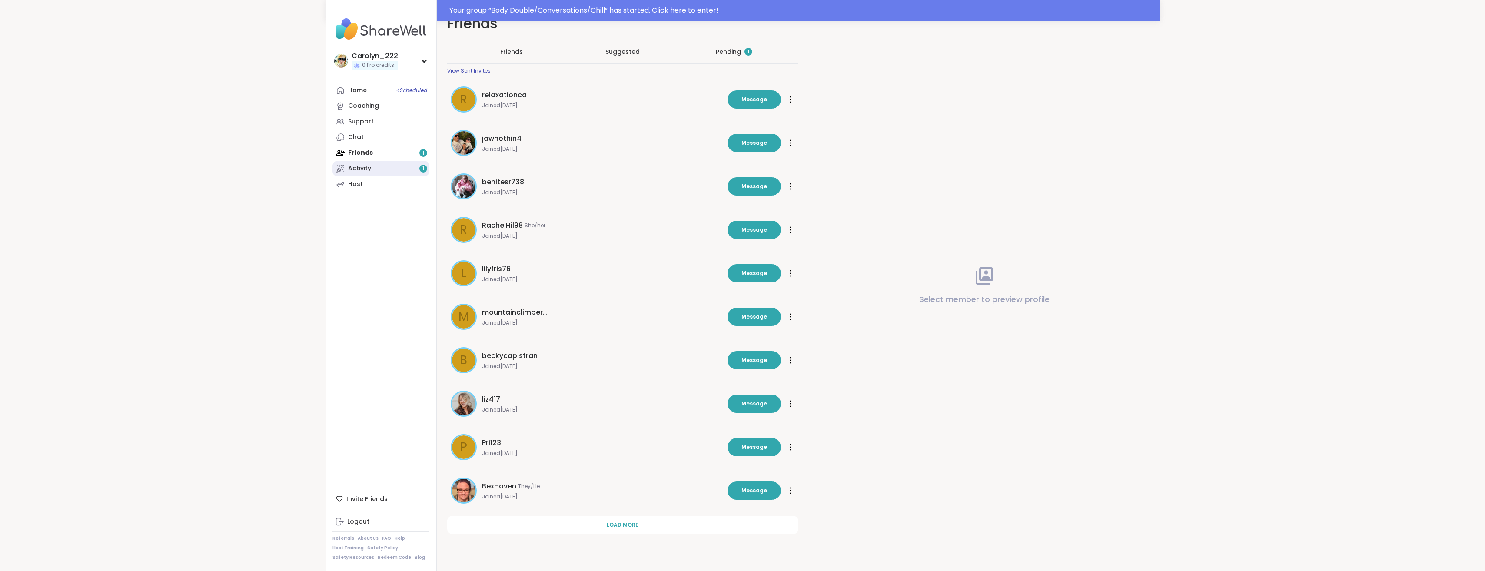
click at [369, 174] on link "Activity 1" at bounding box center [380, 169] width 97 height 16
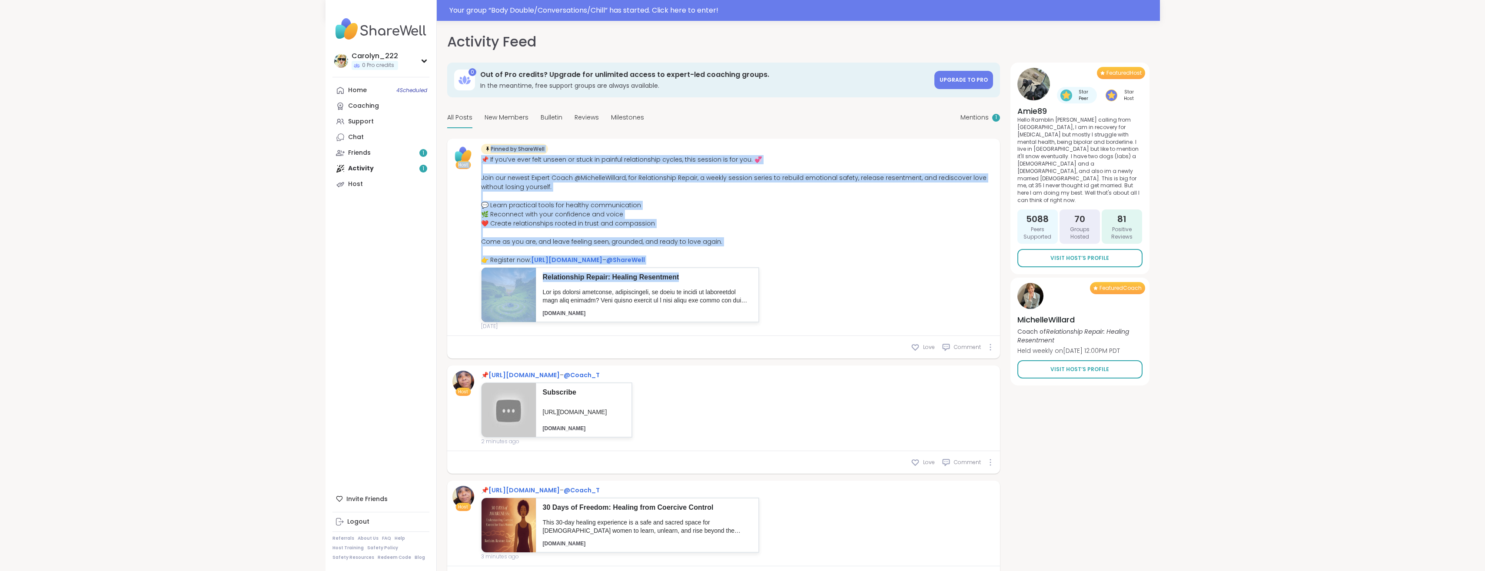
drag, startPoint x: 845, startPoint y: 265, endPoint x: 476, endPoint y: 145, distance: 388.0
click at [476, 145] on div "Host Pinned by ShareWell 📌 If you’ve ever felt unseen or stuck in painful relat…" at bounding box center [723, 237] width 542 height 186
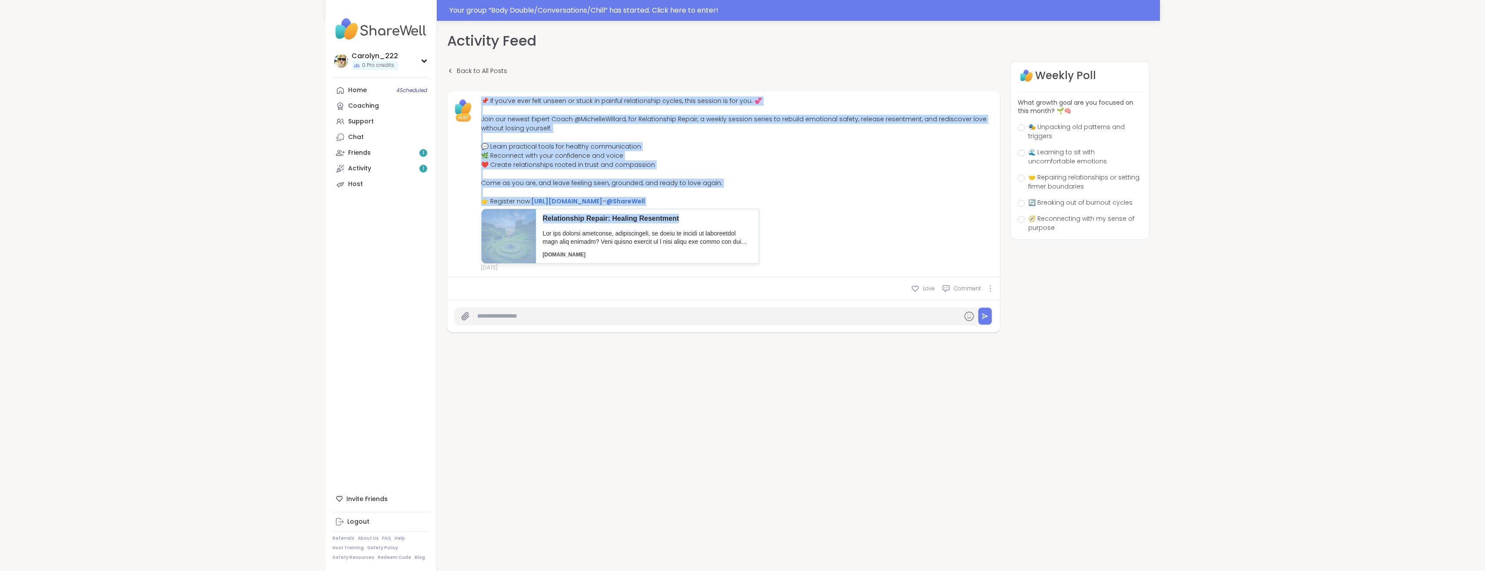
drag, startPoint x: 839, startPoint y: 211, endPoint x: 478, endPoint y: 90, distance: 380.1
click at [478, 90] on div "Back to All Posts Host 📌 If you’ve ever felt unseen or stuck in painful relatio…" at bounding box center [723, 196] width 553 height 271
copy div "📌 If you’ve ever felt unseen or stuck in painful relationship cycles, this sess…"
click at [371, 138] on link "Chat" at bounding box center [380, 138] width 97 height 16
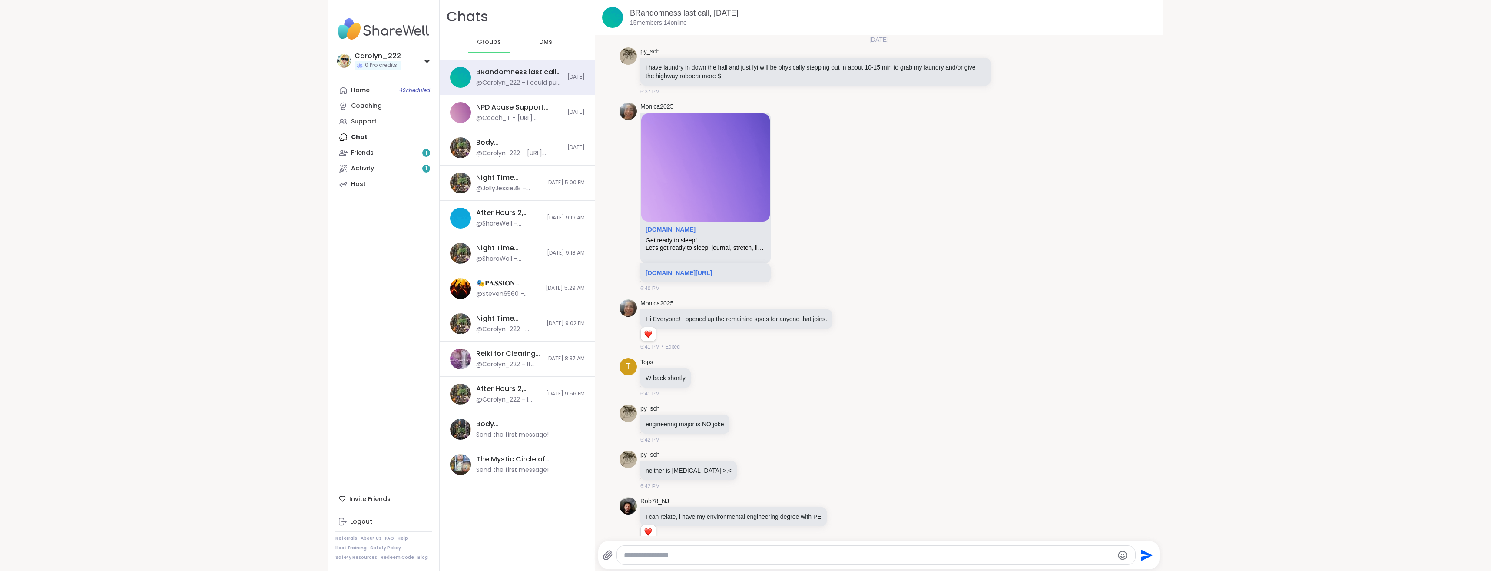
scroll to position [5534, 0]
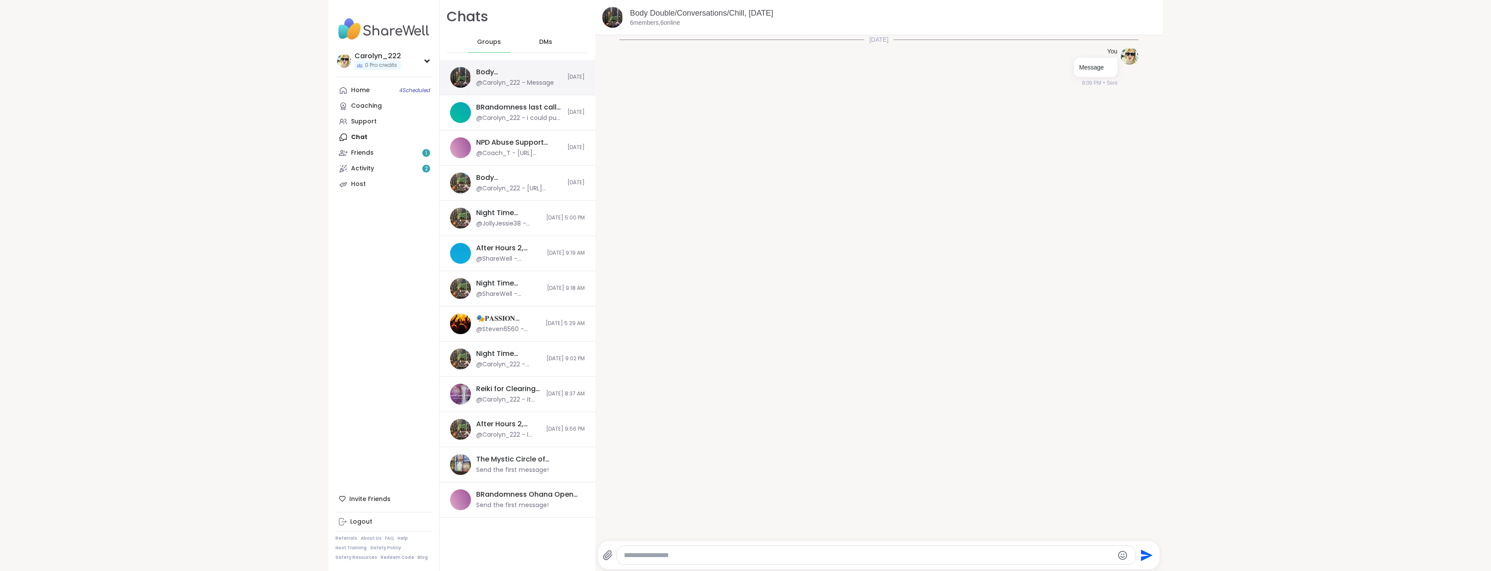
click at [480, 80] on div "@Carolyn_222 - Message" at bounding box center [515, 83] width 78 height 9
click at [716, 555] on textarea "Type your message" at bounding box center [869, 555] width 490 height 9
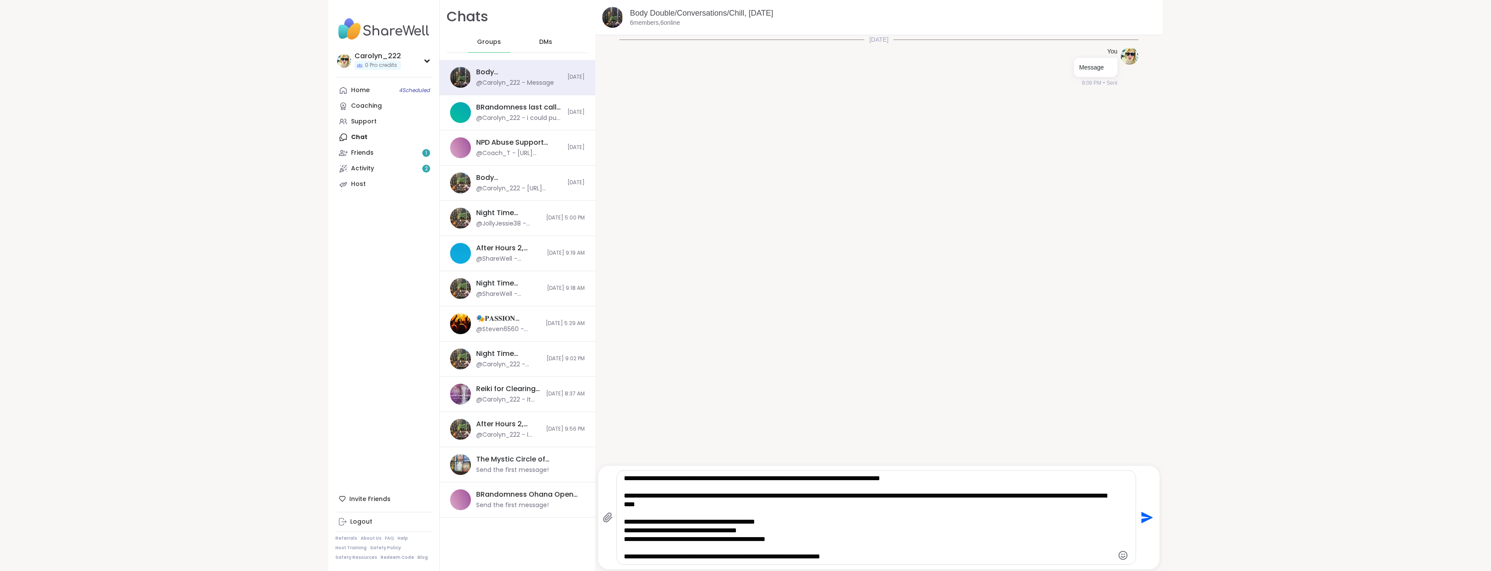
click at [1142, 519] on icon "Send" at bounding box center [1148, 518] width 12 height 12
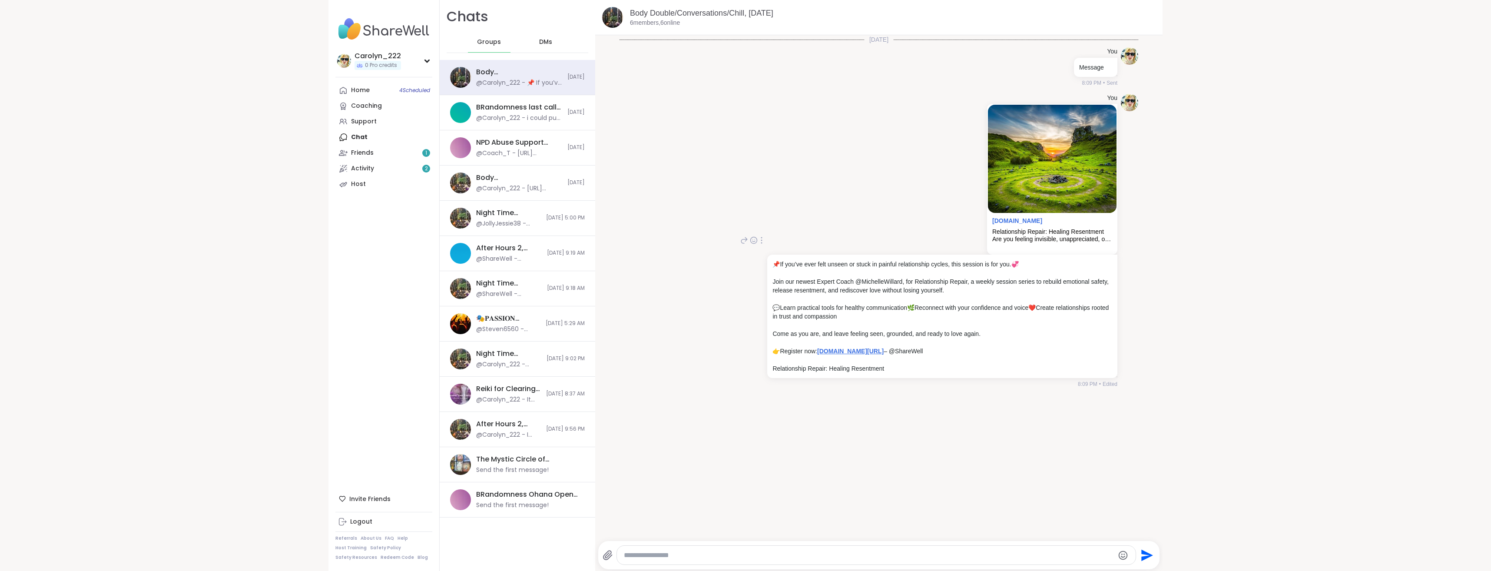
click at [884, 353] on link "sharewellnow.com/series/db06774e-dffb-4ca4-b515-e7d83b083c5c" at bounding box center [850, 351] width 66 height 7
click at [372, 171] on link "Activity 2" at bounding box center [383, 169] width 97 height 16
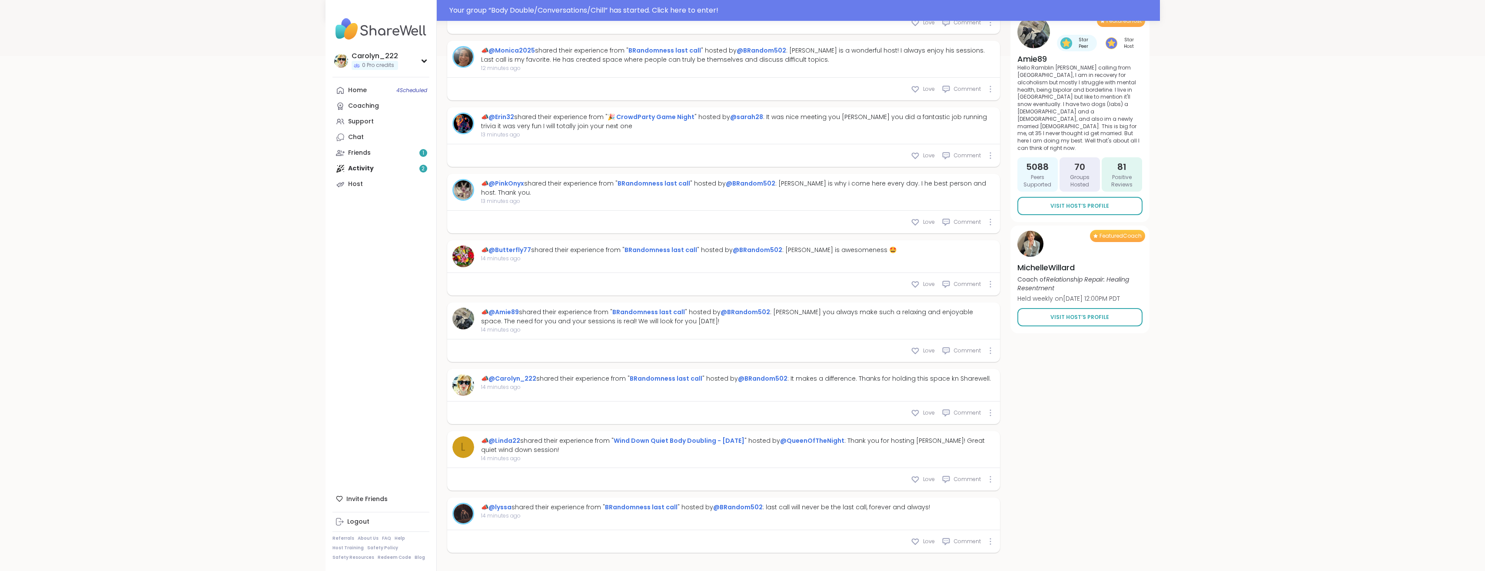
scroll to position [558, 0]
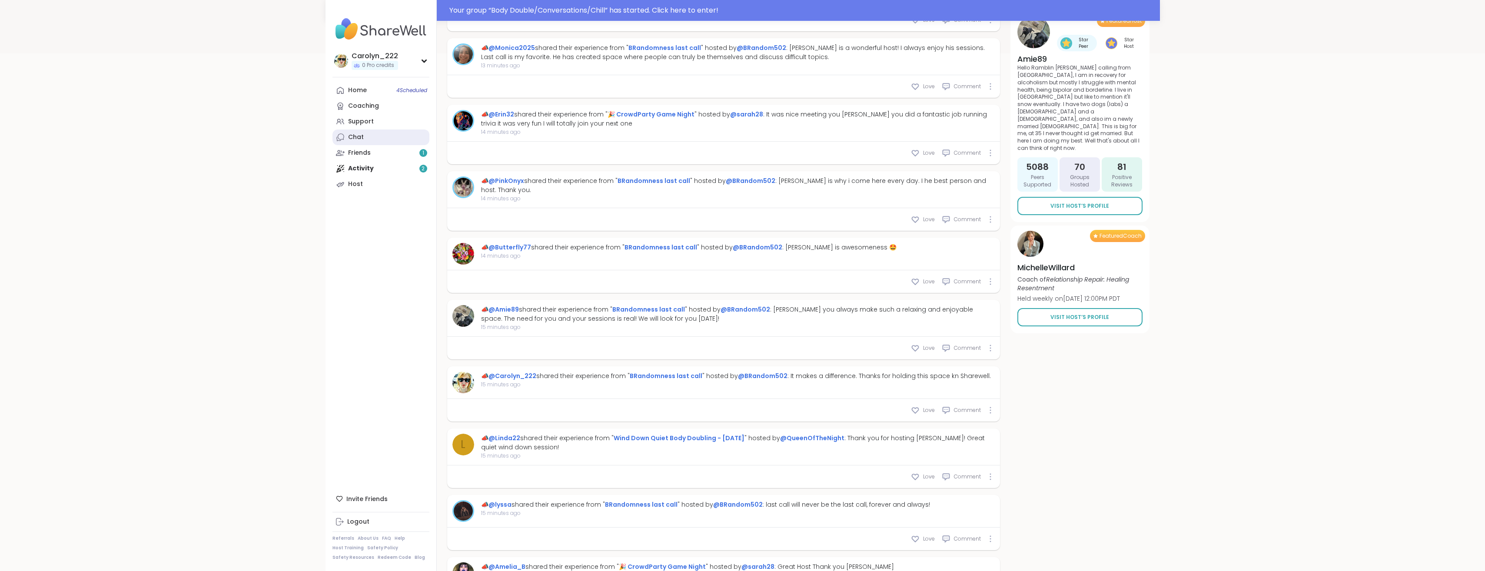
click at [356, 139] on div "Chat" at bounding box center [356, 137] width 16 height 9
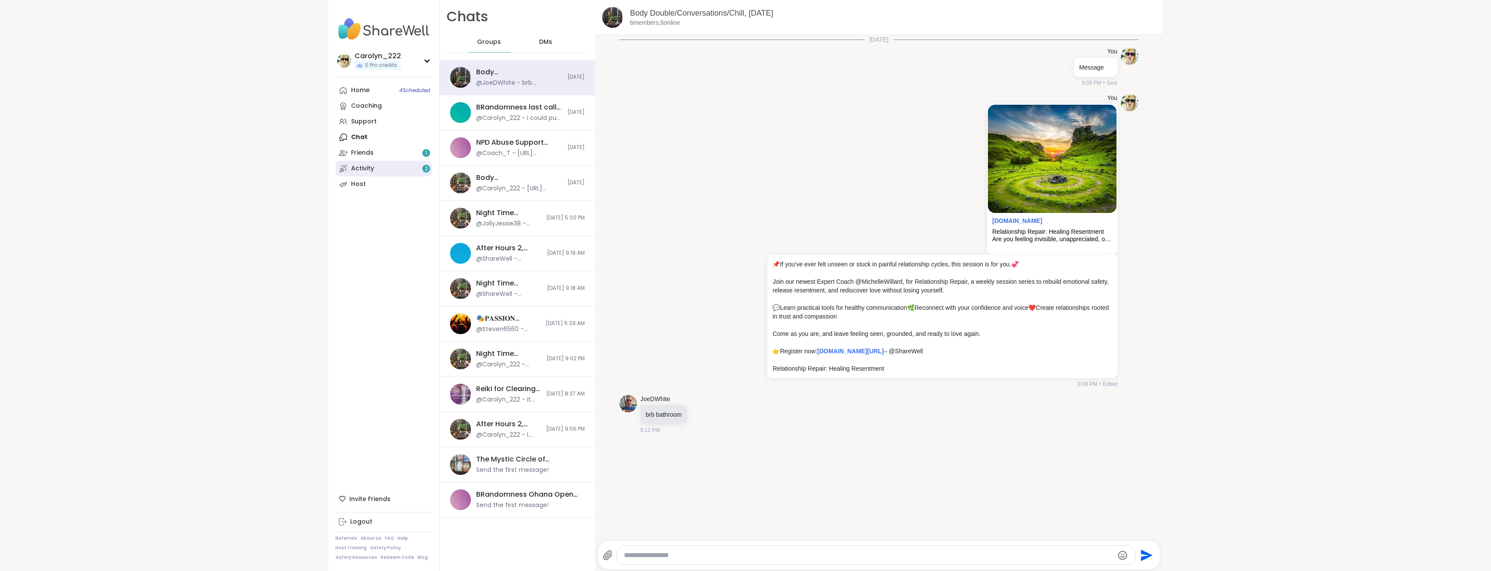
click at [393, 170] on link "Activity 2" at bounding box center [383, 169] width 97 height 16
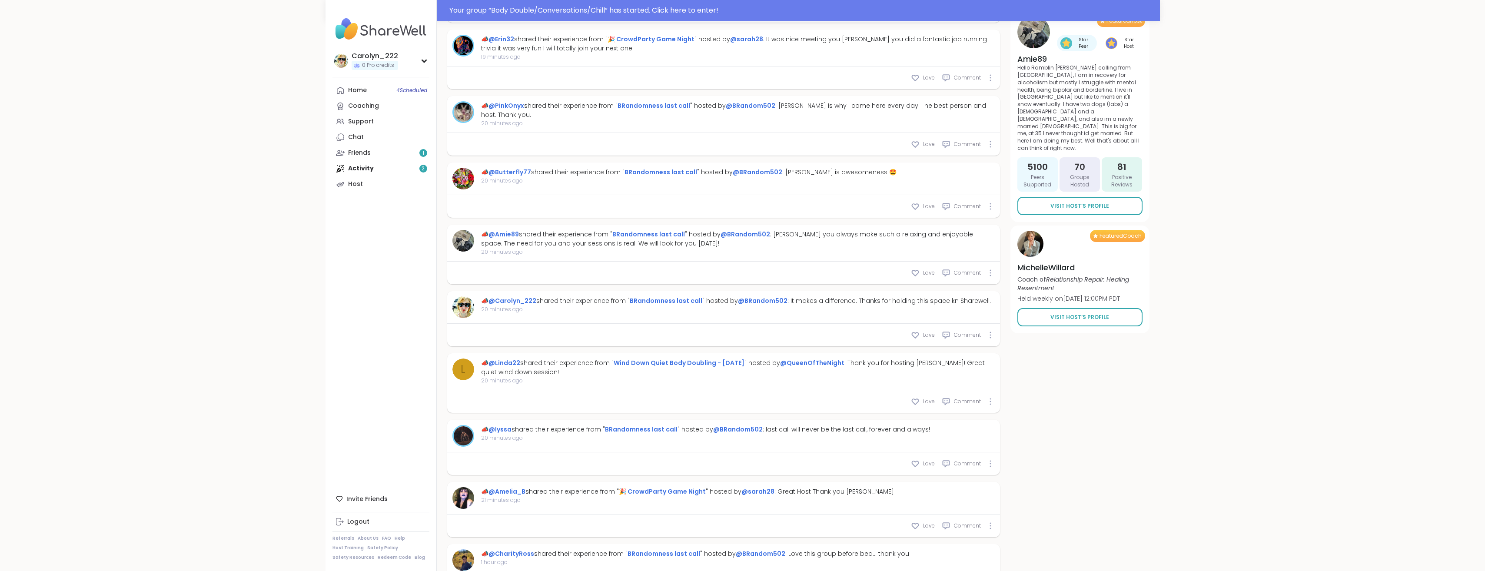
scroll to position [688, 0]
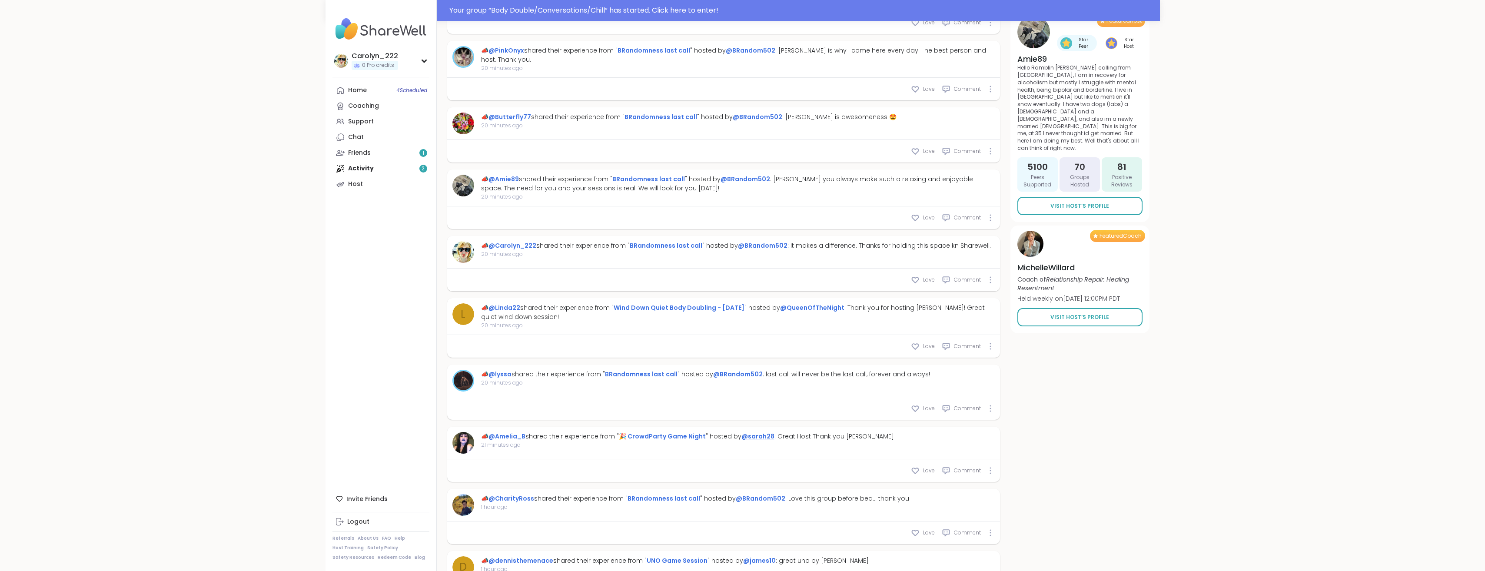
click at [753, 438] on link "@sarah28" at bounding box center [757, 436] width 33 height 9
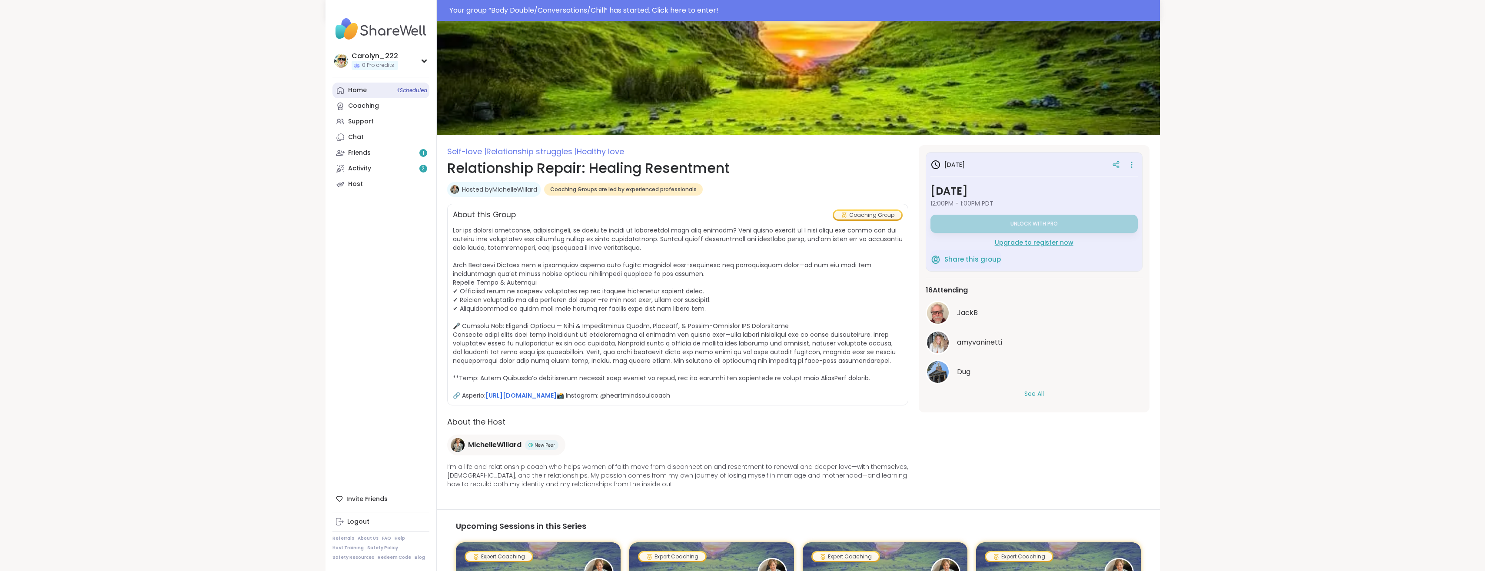
click at [345, 93] on link "Home 4 Scheduled" at bounding box center [380, 91] width 97 height 16
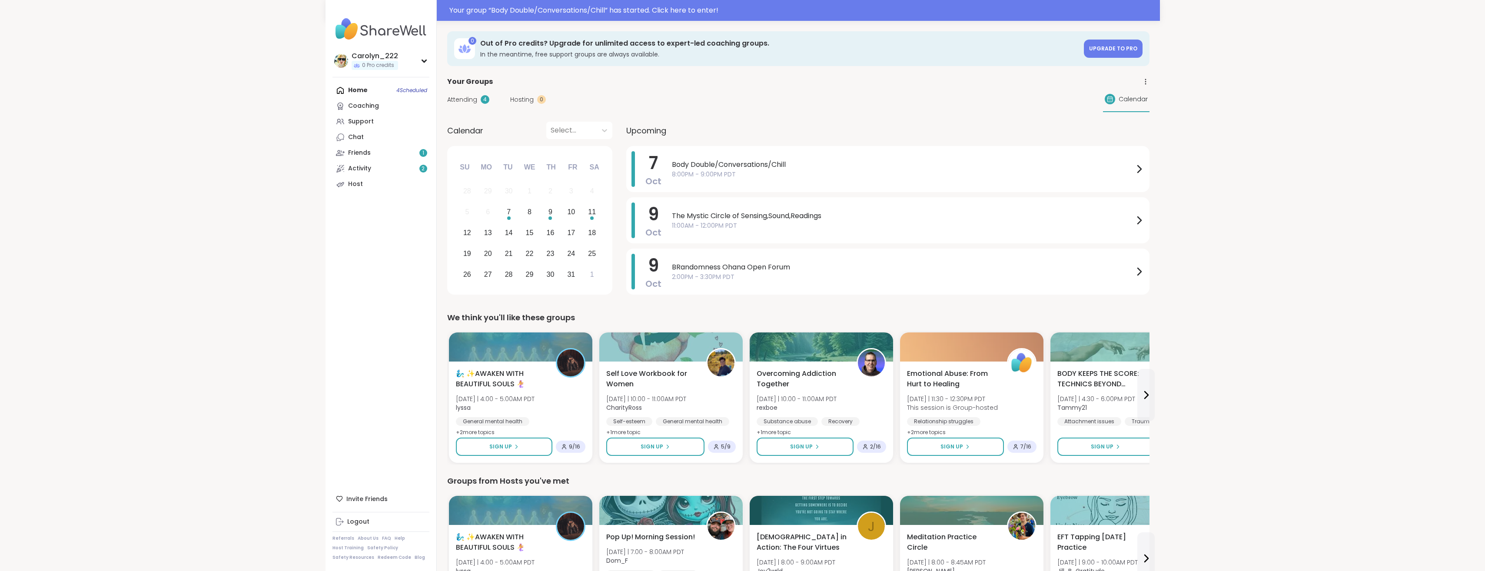
drag, startPoint x: 712, startPoint y: 193, endPoint x: 729, endPoint y: 193, distance: 17.0
click at [713, 193] on div "7 Oct Body Double/Conversations/Chill 8:00PM - 9:00PM PDT 9 Oct The Mystic Circ…" at bounding box center [887, 222] width 523 height 152
click at [729, 193] on div "7 Oct Body Double/Conversations/Chill 8:00PM - 9:00PM PDT 9 Oct The Mystic Circ…" at bounding box center [887, 222] width 523 height 152
click at [730, 193] on div "7 Oct Body Double/Conversations/Chill 8:00PM - 9:00PM PDT 9 Oct The Mystic Circ…" at bounding box center [887, 222] width 523 height 152
click at [348, 86] on div "Home 4 Scheduled Coaching Support Chat Friends 1 Activity 2 Host" at bounding box center [380, 138] width 97 height 110
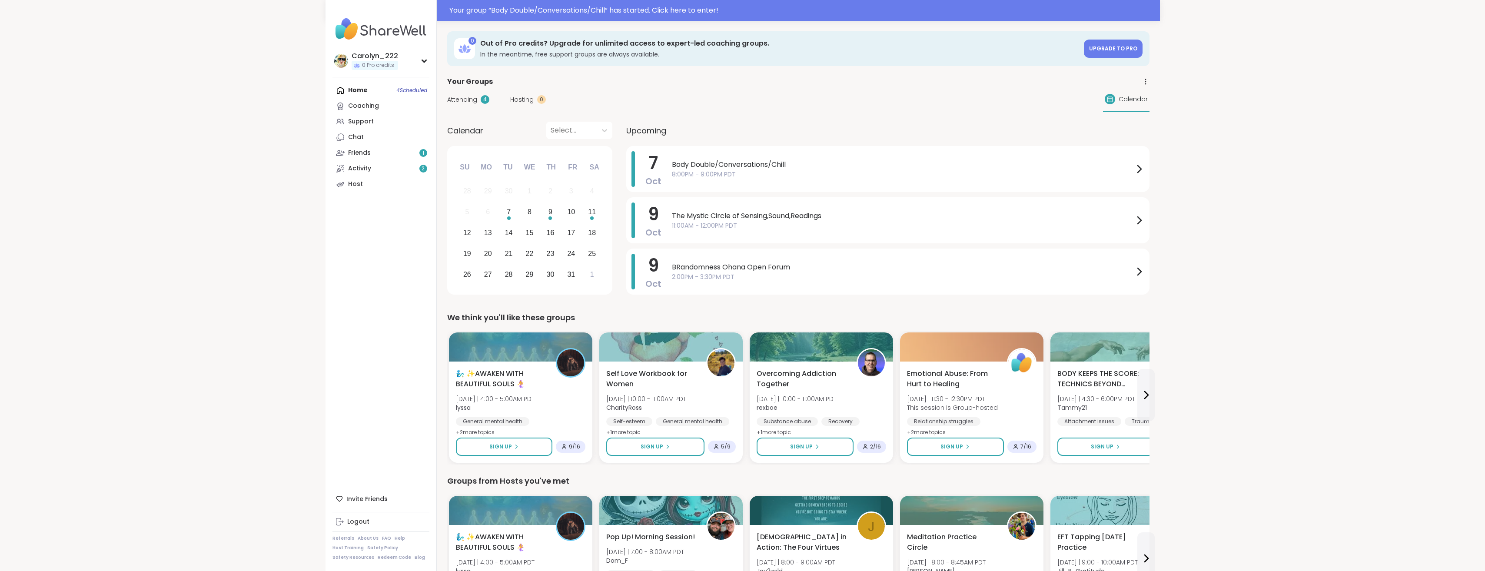
click at [355, 90] on div "Home 4 Scheduled Coaching Support Chat Friends 1 Activity 2 Host" at bounding box center [380, 138] width 97 height 110
click at [357, 141] on div "Chat" at bounding box center [356, 137] width 16 height 9
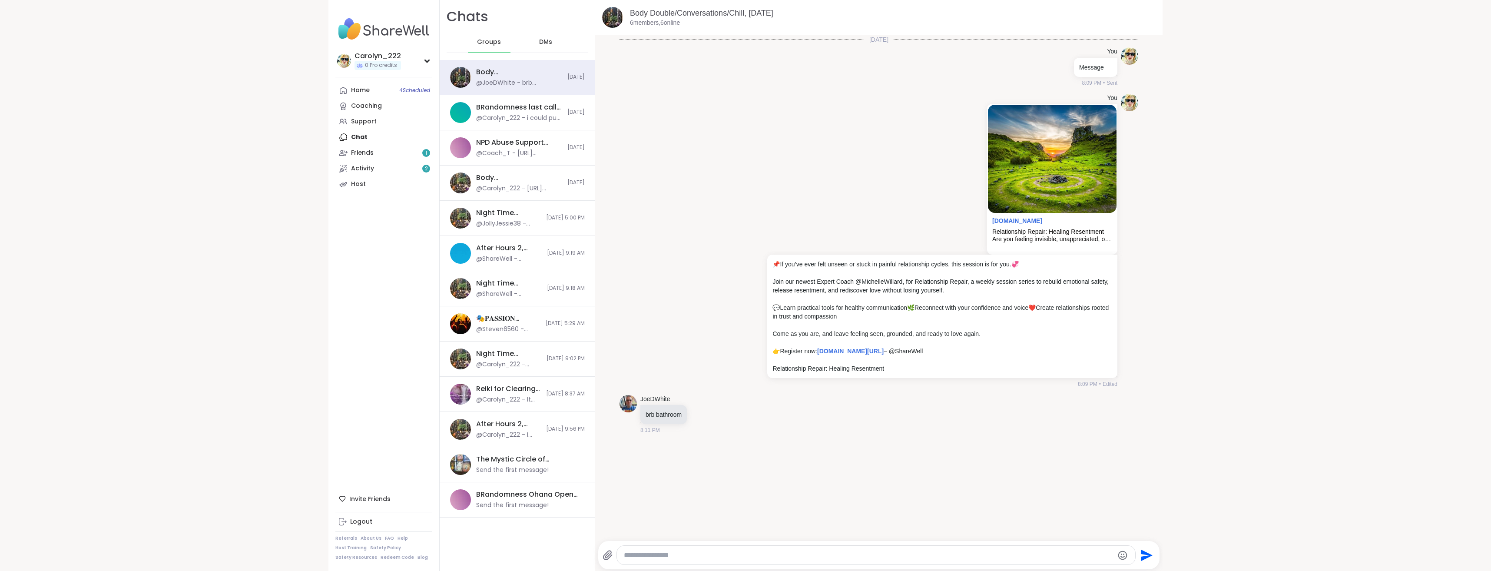
click at [663, 554] on textarea "Type your message" at bounding box center [869, 555] width 490 height 9
paste textarea "**********"
type textarea "**********"
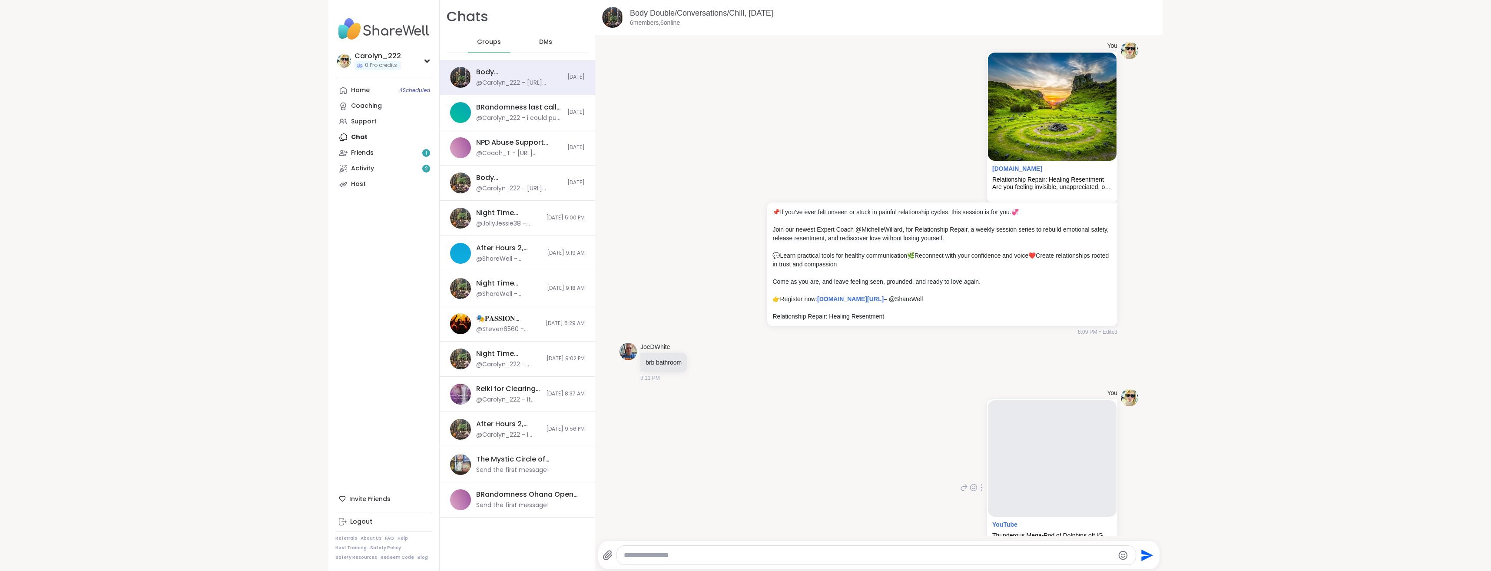
scroll to position [63, 0]
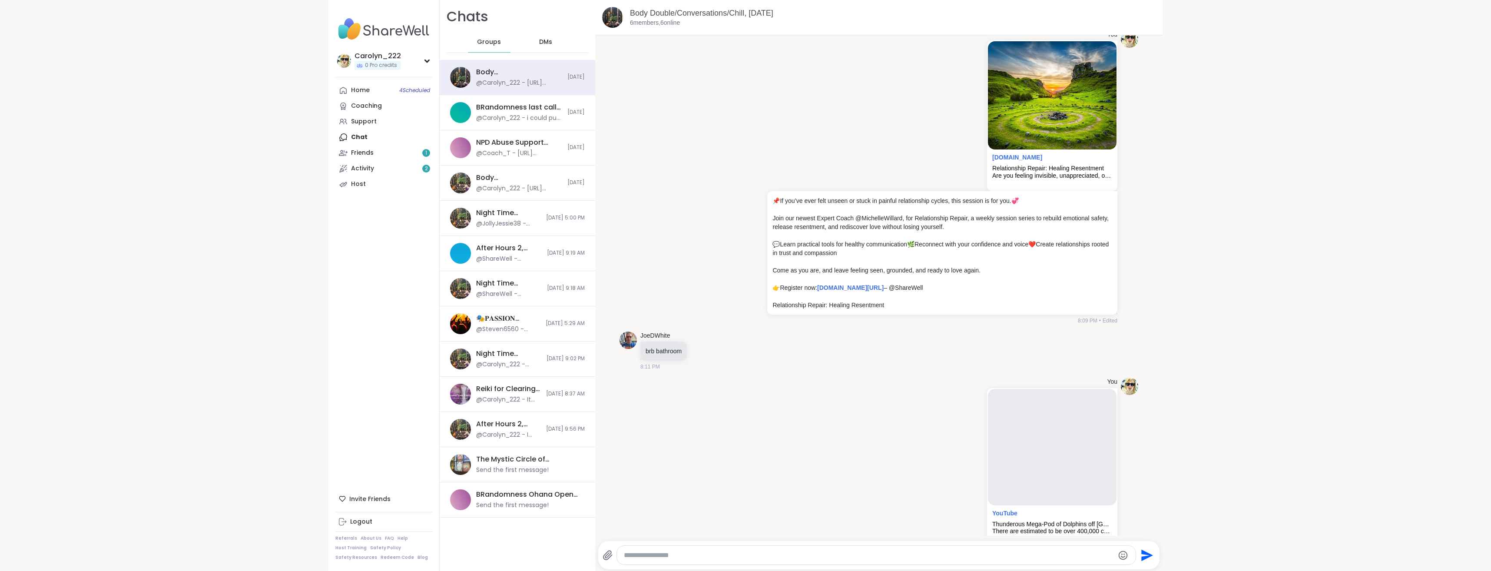
click at [683, 553] on textarea "Type your message" at bounding box center [869, 555] width 490 height 9
click at [886, 554] on textarea "**********" at bounding box center [869, 555] width 490 height 9
click at [874, 554] on textarea "**********" at bounding box center [869, 555] width 490 height 9
paste textarea "Type your message"
click at [867, 552] on textarea "**********" at bounding box center [869, 555] width 490 height 9
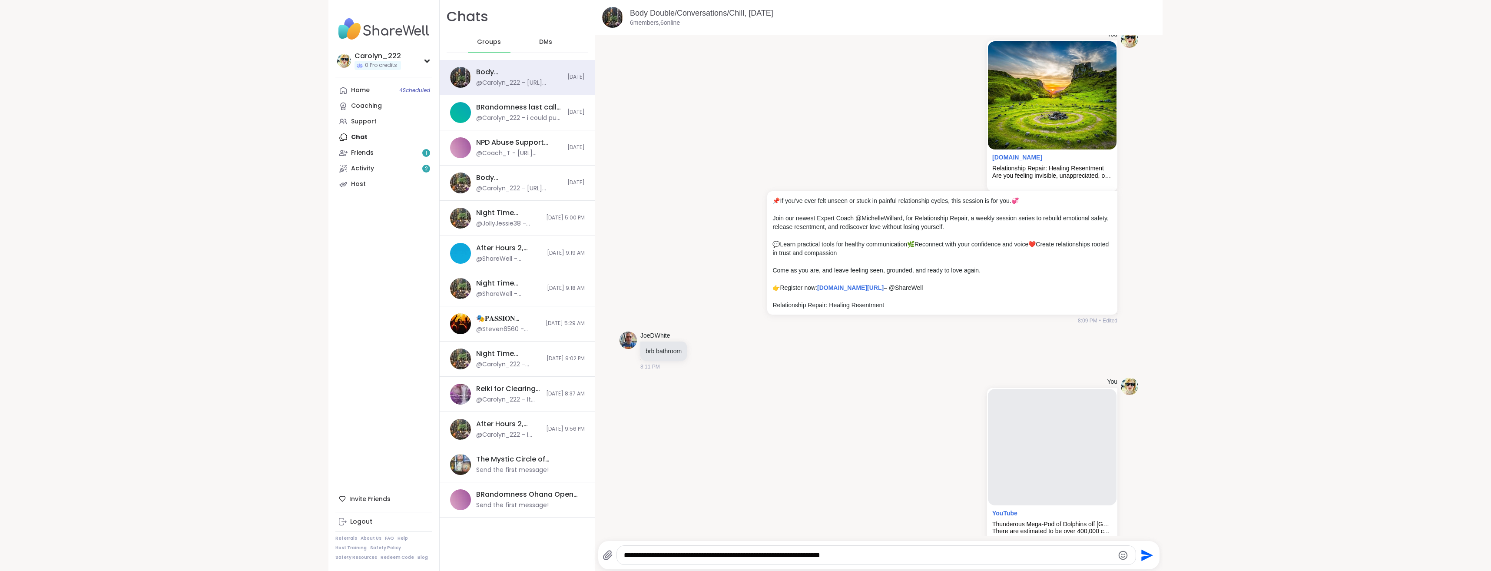
click at [867, 552] on textarea "**********" at bounding box center [869, 555] width 490 height 9
paste textarea "***"
type textarea "**********"
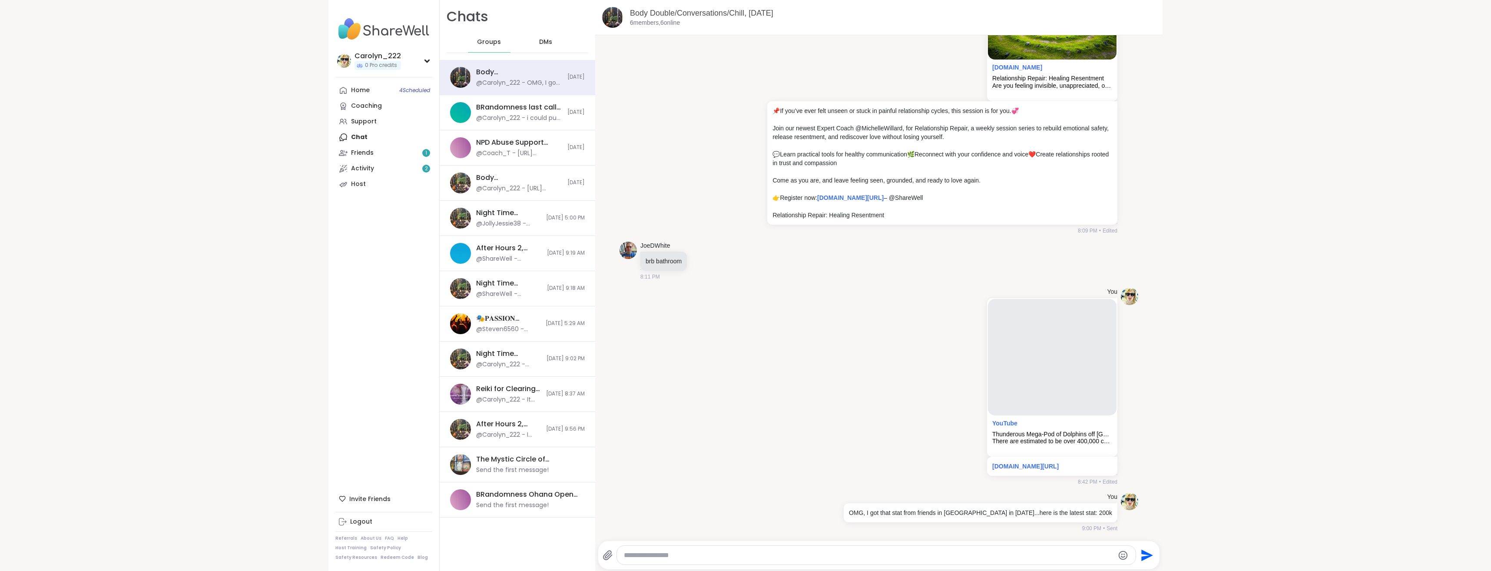
paste textarea "**********"
type textarea "**********"
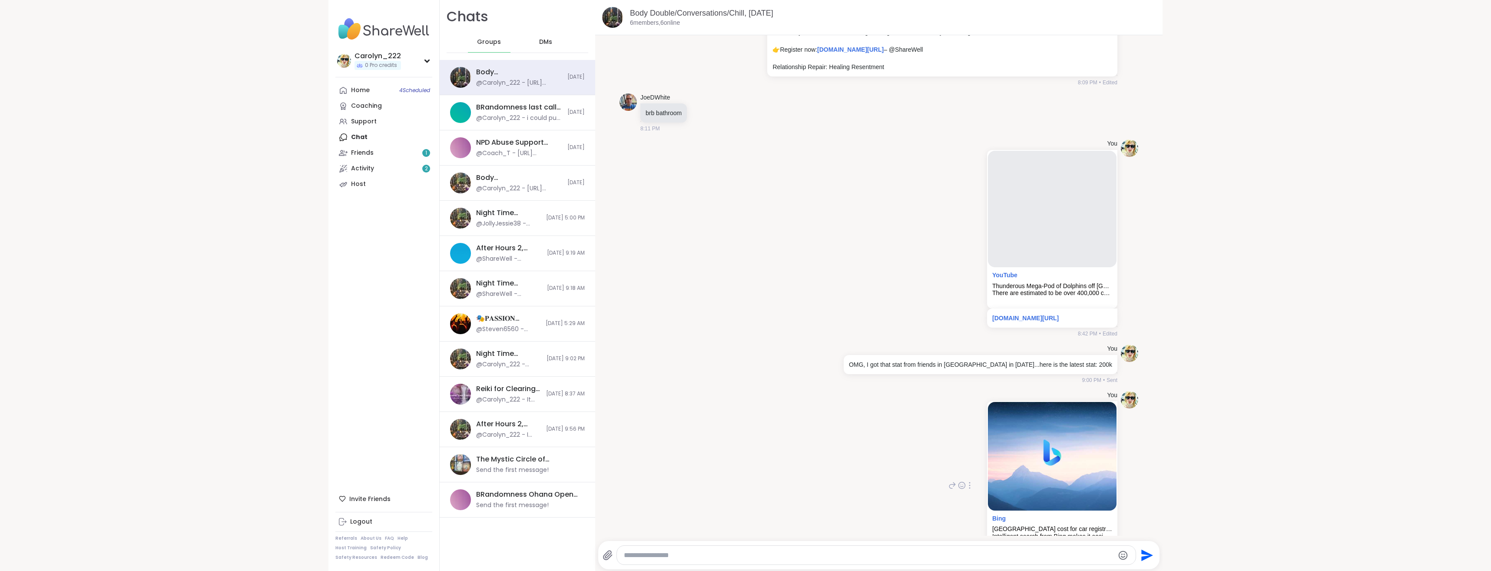
scroll to position [368, 0]
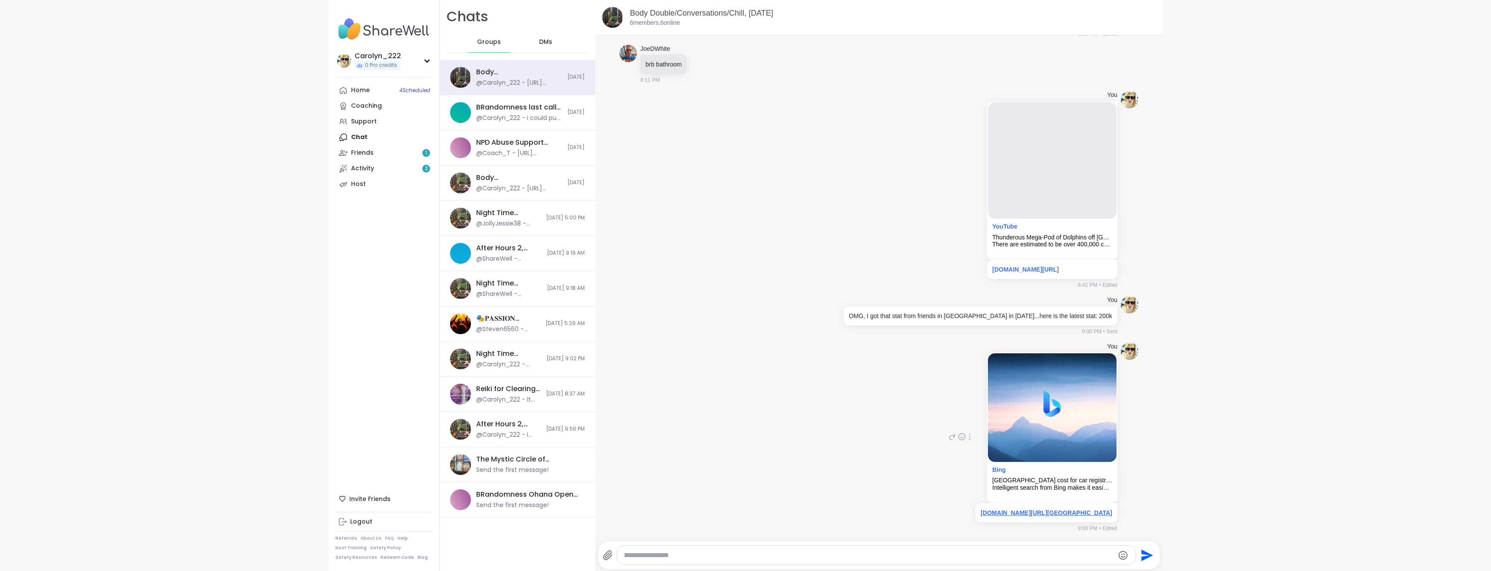
click at [981, 509] on link "bing.com/search?q=singapore+cost+for+car+registration+2025&form=ANNTH1&refig=68…" at bounding box center [1047, 512] width 132 height 7
click at [665, 556] on textarea "Type your message" at bounding box center [869, 555] width 490 height 9
paste textarea "**********"
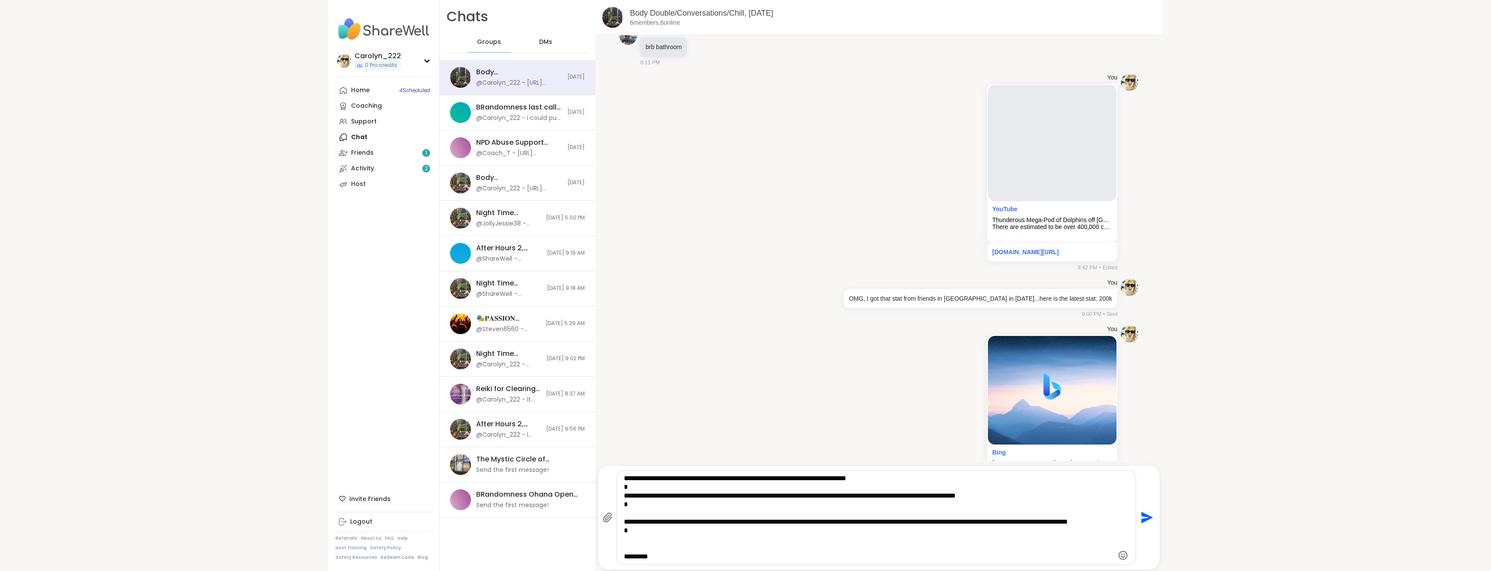
scroll to position [0, 0]
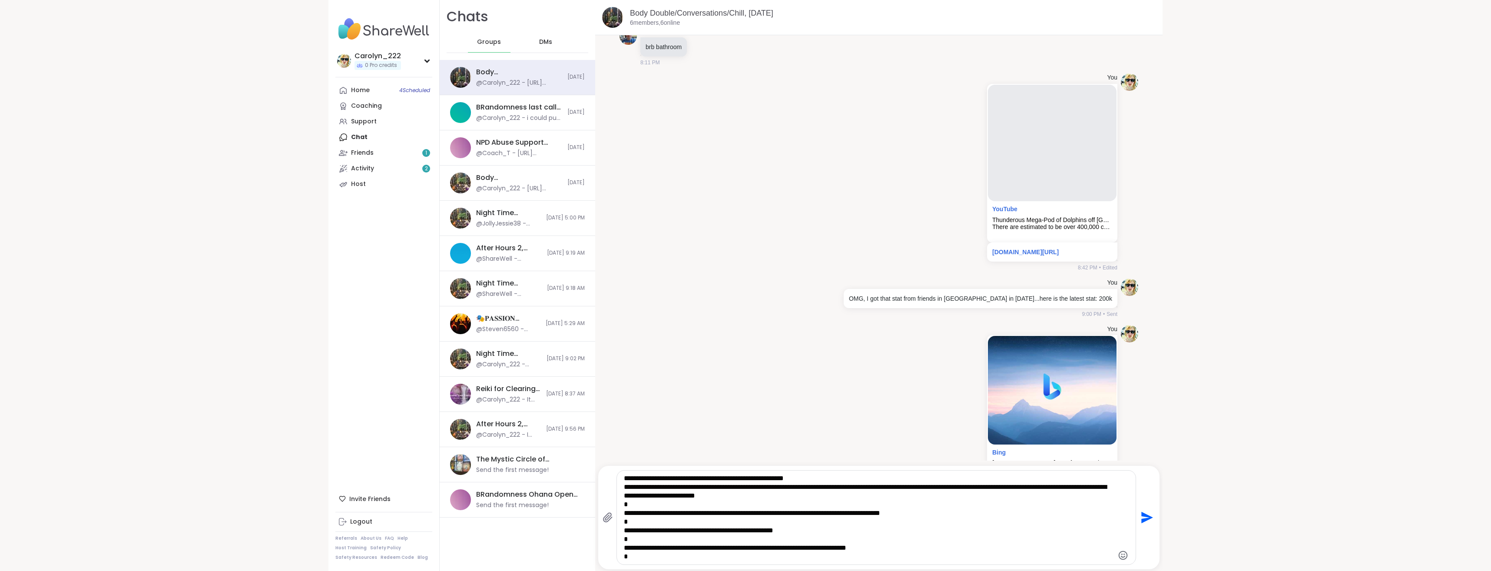
type textarea "**********"
click at [1143, 521] on icon "Send" at bounding box center [1148, 518] width 12 height 12
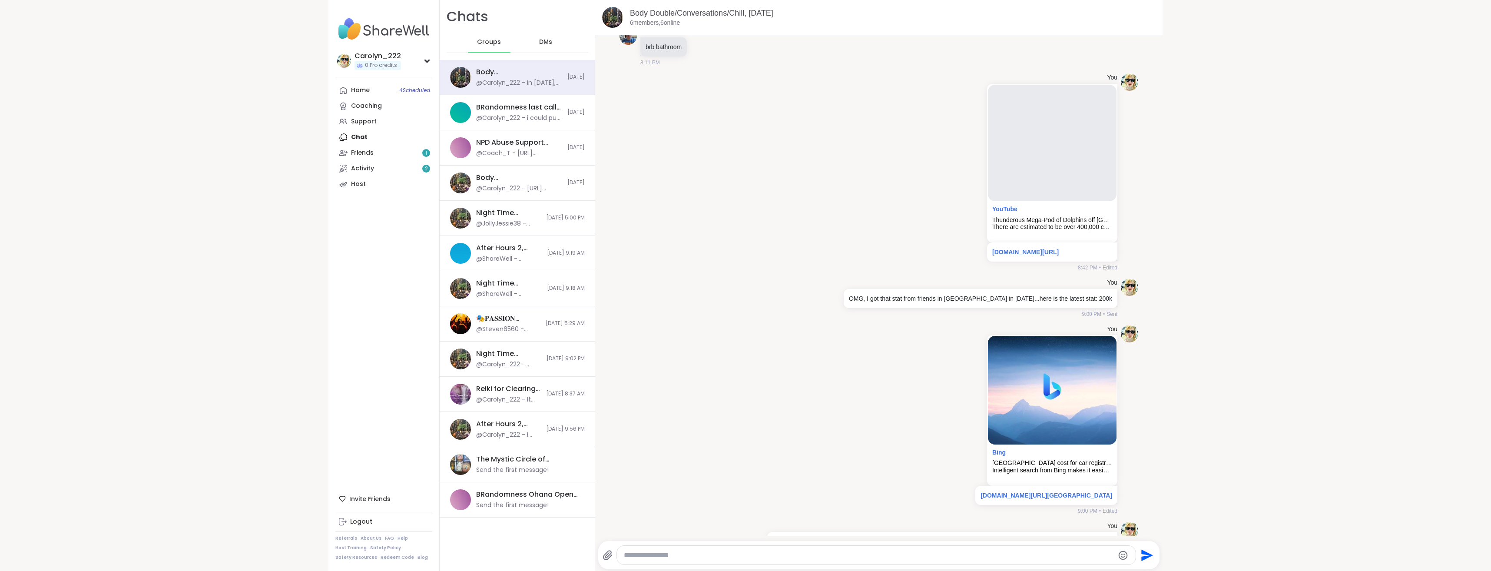
scroll to position [509, 0]
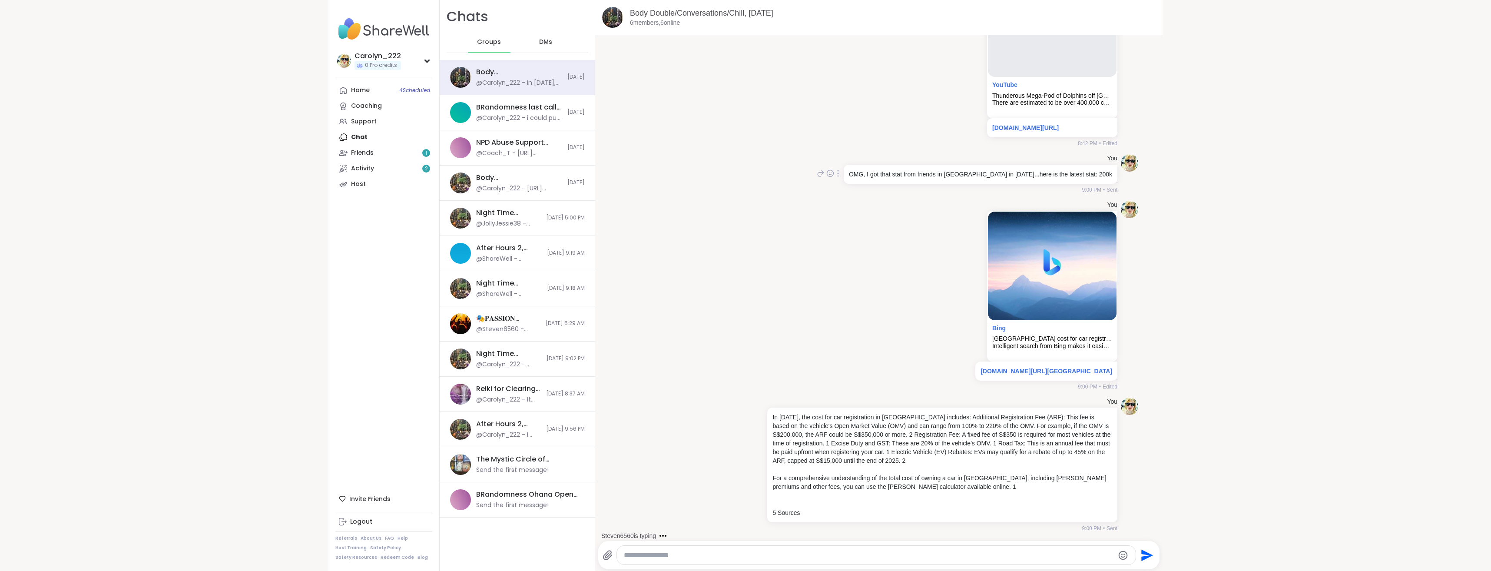
click at [1078, 170] on p "OMG, I got that stat from friends in NZ in 2017...here is the latest stat: 200k" at bounding box center [980, 174] width 263 height 9
click at [839, 170] on icon at bounding box center [838, 173] width 2 height 7
click at [843, 182] on icon at bounding box center [838, 186] width 9 height 9
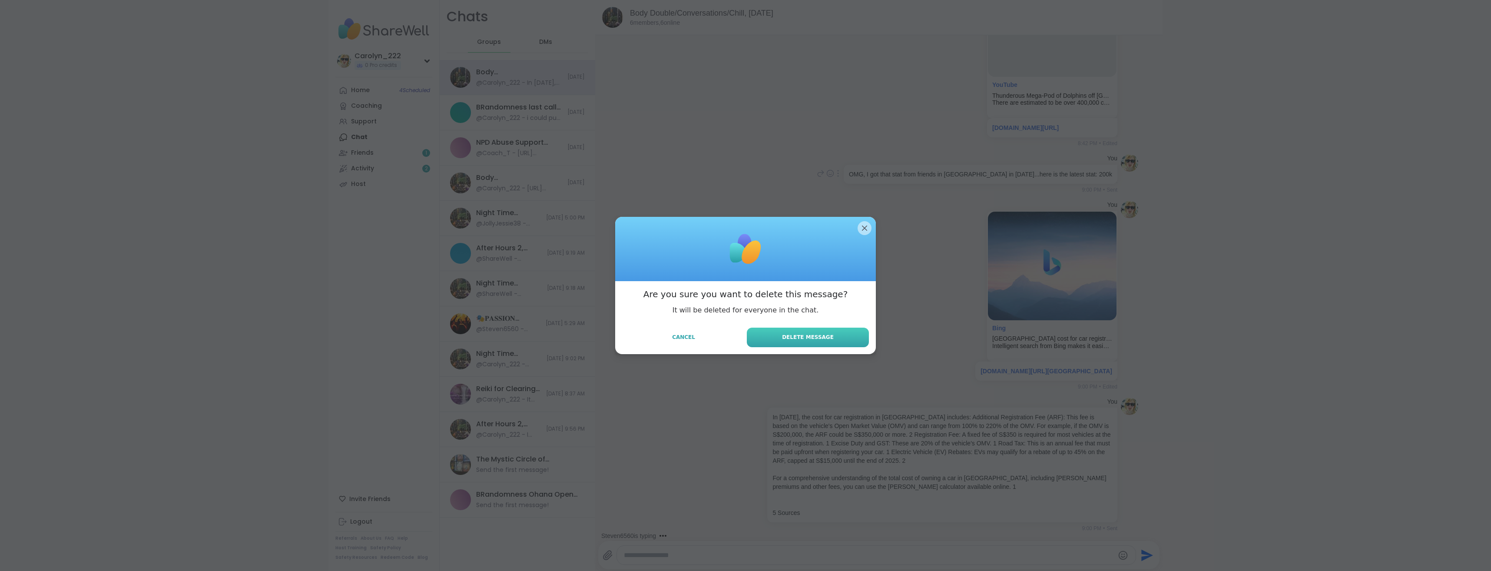
click at [787, 338] on span "Delete Message" at bounding box center [808, 337] width 52 height 8
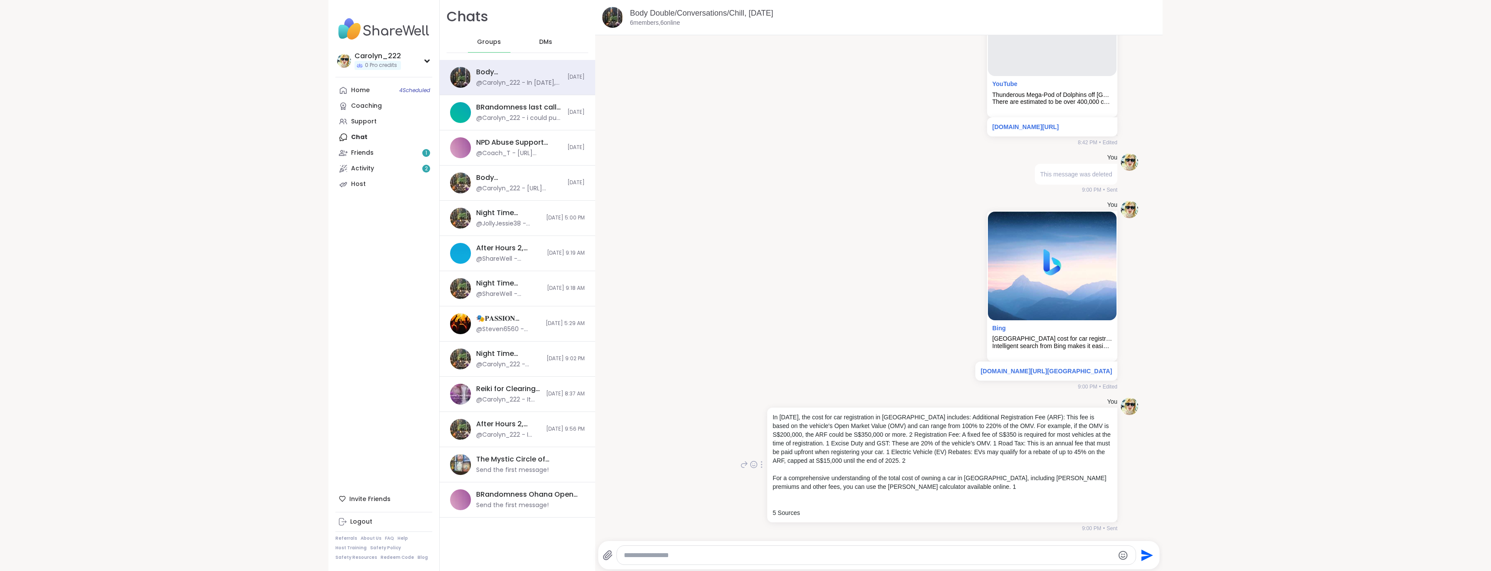
scroll to position [557, 0]
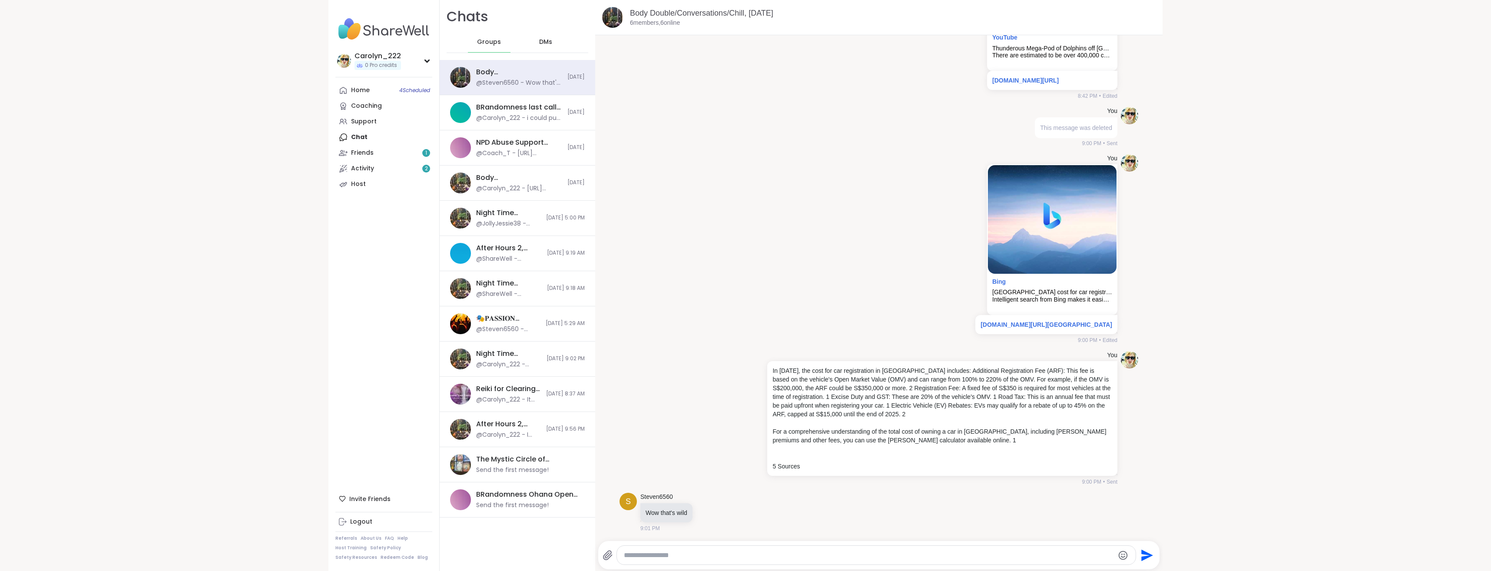
click at [713, 551] on textarea "Type your message" at bounding box center [869, 555] width 490 height 9
type textarea "**********"
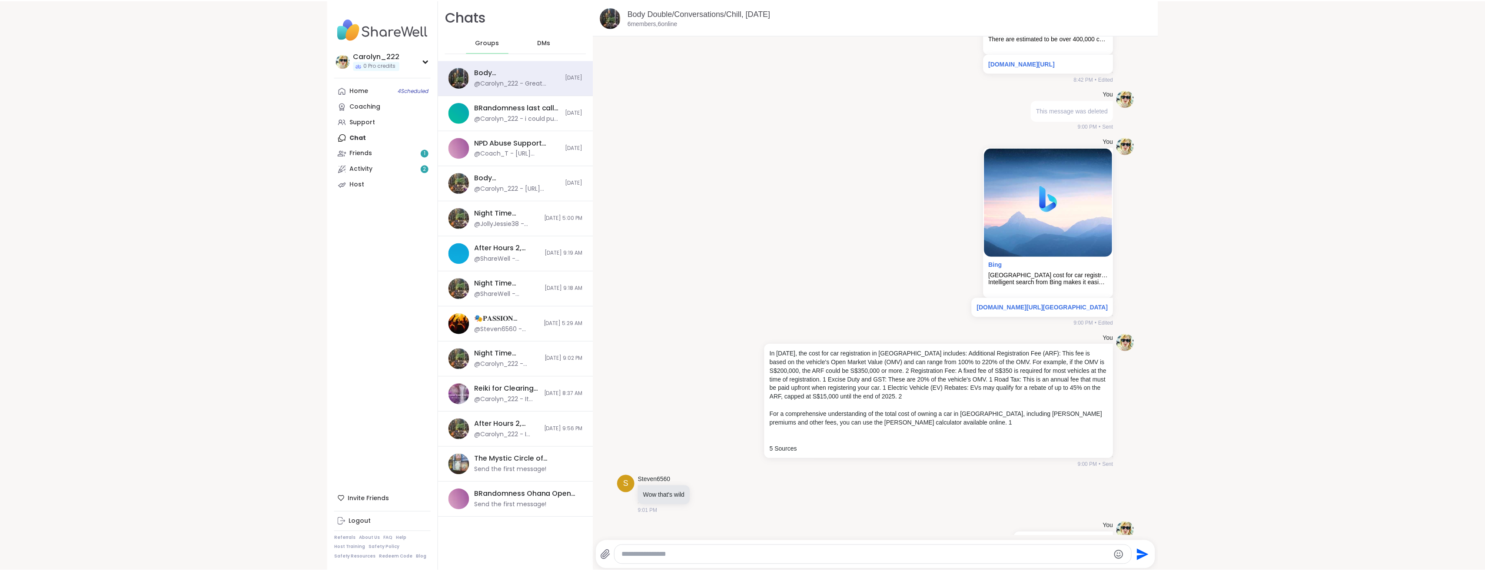
scroll to position [603, 0]
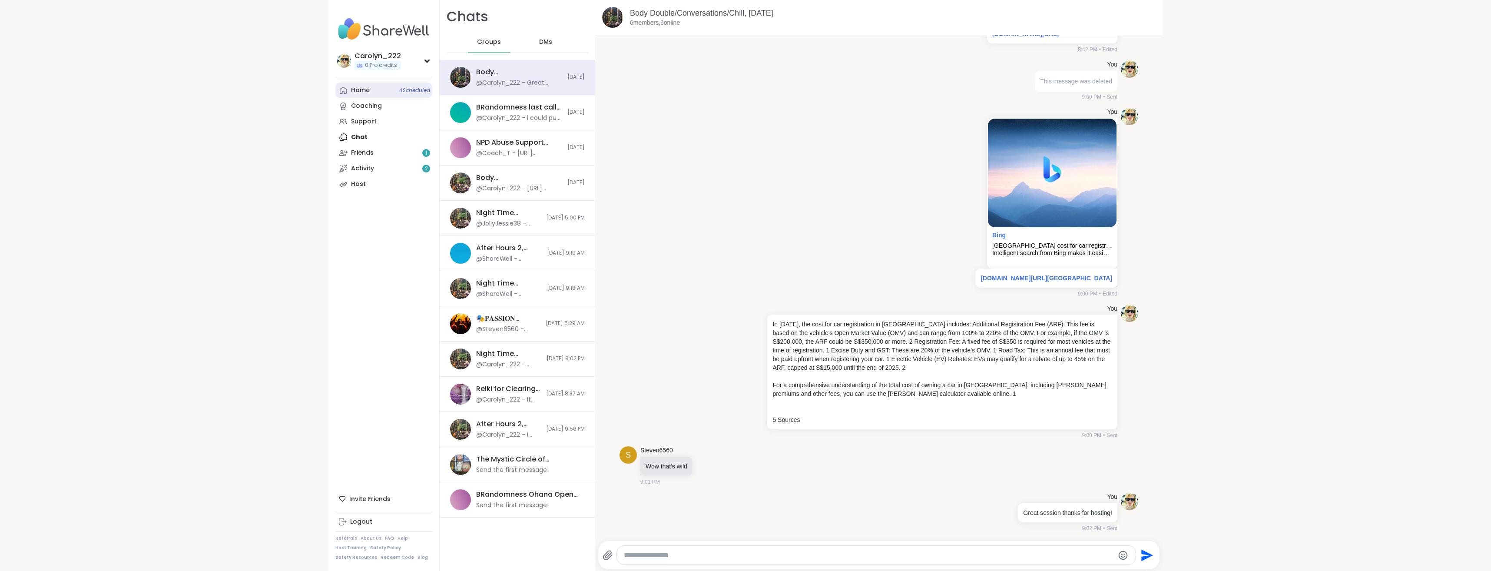
click at [360, 93] on div "Home 4 Scheduled" at bounding box center [360, 90] width 19 height 9
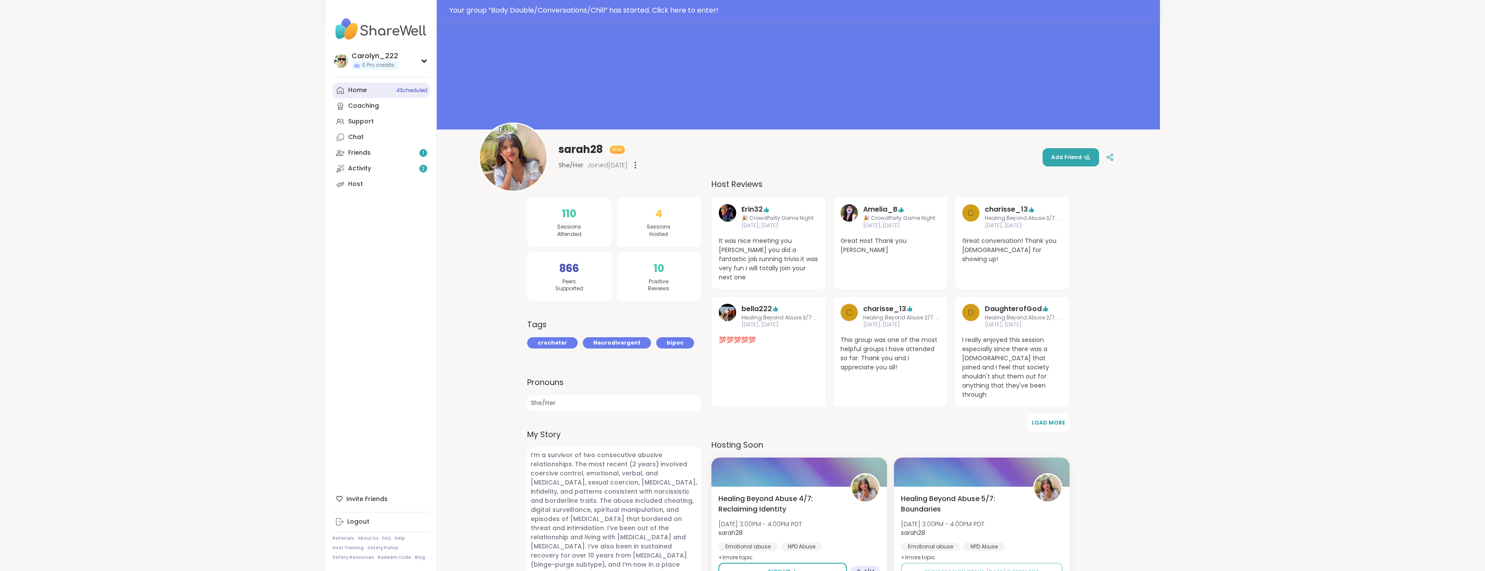
click at [352, 93] on div "Home 4 Scheduled" at bounding box center [357, 90] width 19 height 9
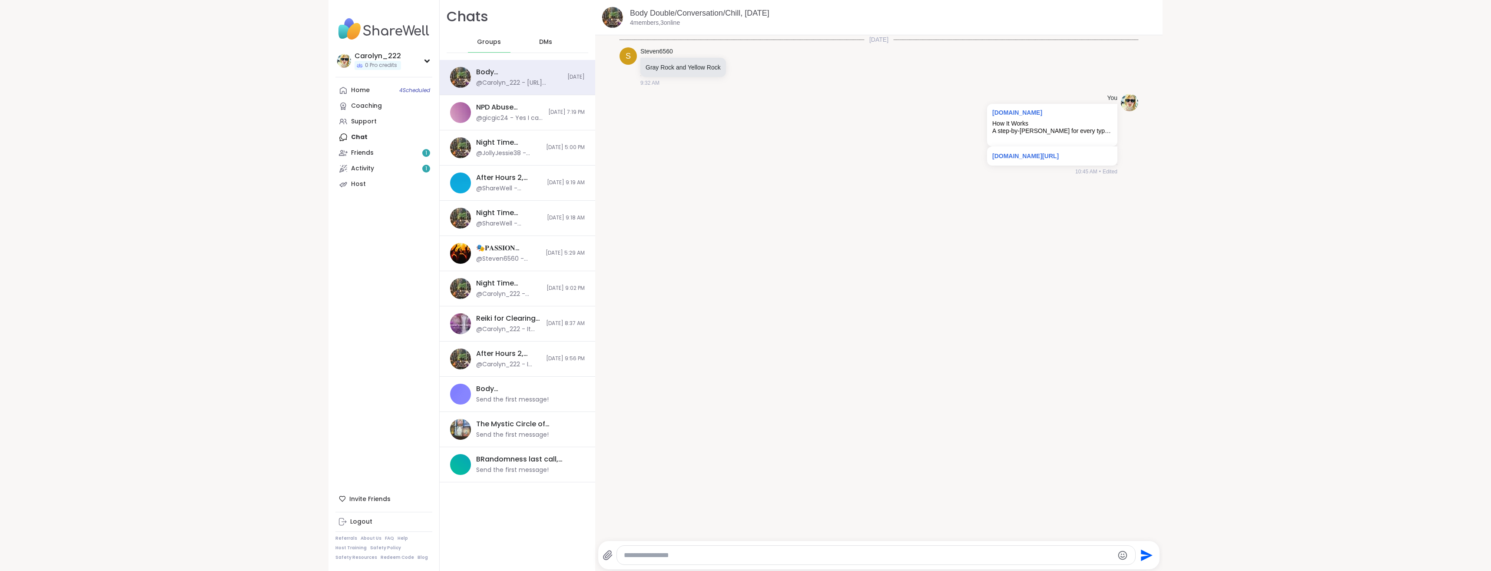
click at [356, 133] on div "Home 4 Scheduled Coaching Support Chat Friends 1 Activity 1 Host" at bounding box center [383, 138] width 97 height 110
click at [357, 139] on div "Home 4 Scheduled Coaching Support Chat Friends 1 Activity 1 Host" at bounding box center [383, 138] width 97 height 110
click at [355, 139] on div "Home 4 Scheduled Coaching Support Chat Friends 1 Activity 1 Host" at bounding box center [383, 138] width 97 height 110
click at [356, 138] on div "Home 4 Scheduled Coaching Support Chat Friends 1 Activity 1 Host" at bounding box center [383, 138] width 97 height 110
click at [380, 137] on div "Home 4 Scheduled Coaching Support Chat Friends 1 Activity 1 Host" at bounding box center [383, 138] width 97 height 110
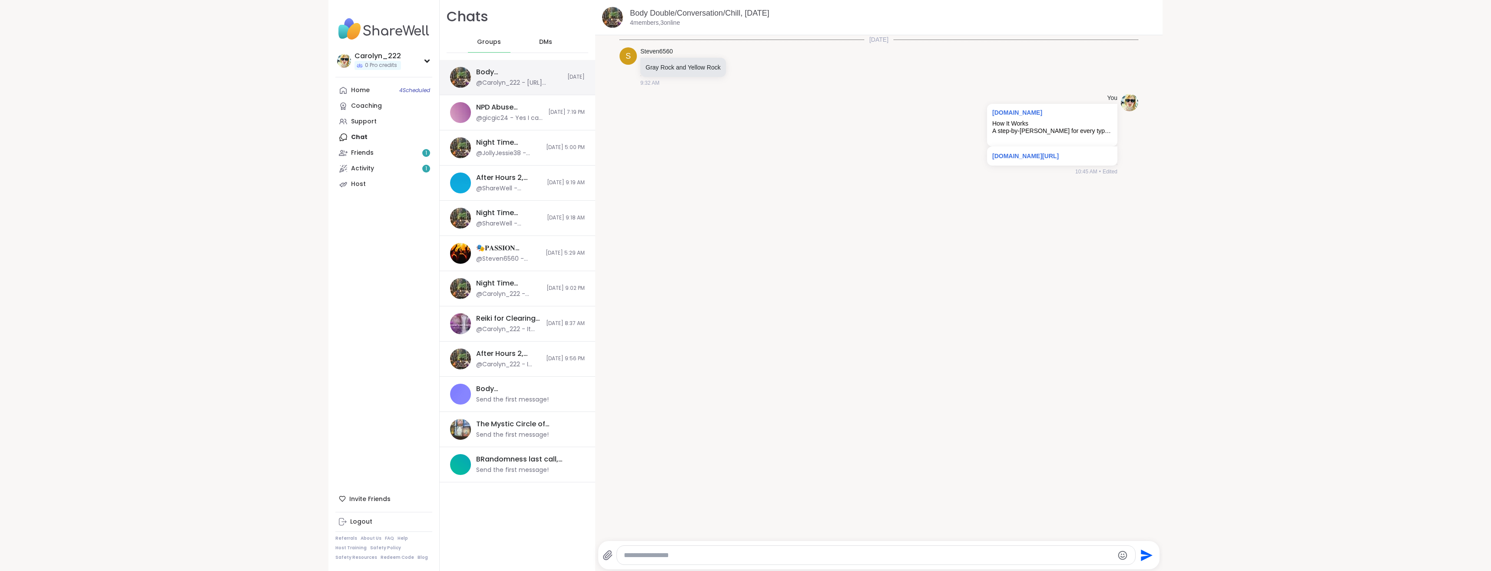
click at [485, 84] on div "@Carolyn_222 - [URL][DOMAIN_NAME]" at bounding box center [519, 83] width 86 height 9
click at [492, 83] on div "@Carolyn_222 - [URL][DOMAIN_NAME]" at bounding box center [519, 83] width 86 height 9
click at [772, 200] on div "[DATE] S Steven6560 Gray Rock and Yellow Rock 9:32 AM You [DOMAIN_NAME] How It …" at bounding box center [879, 285] width 568 height 501
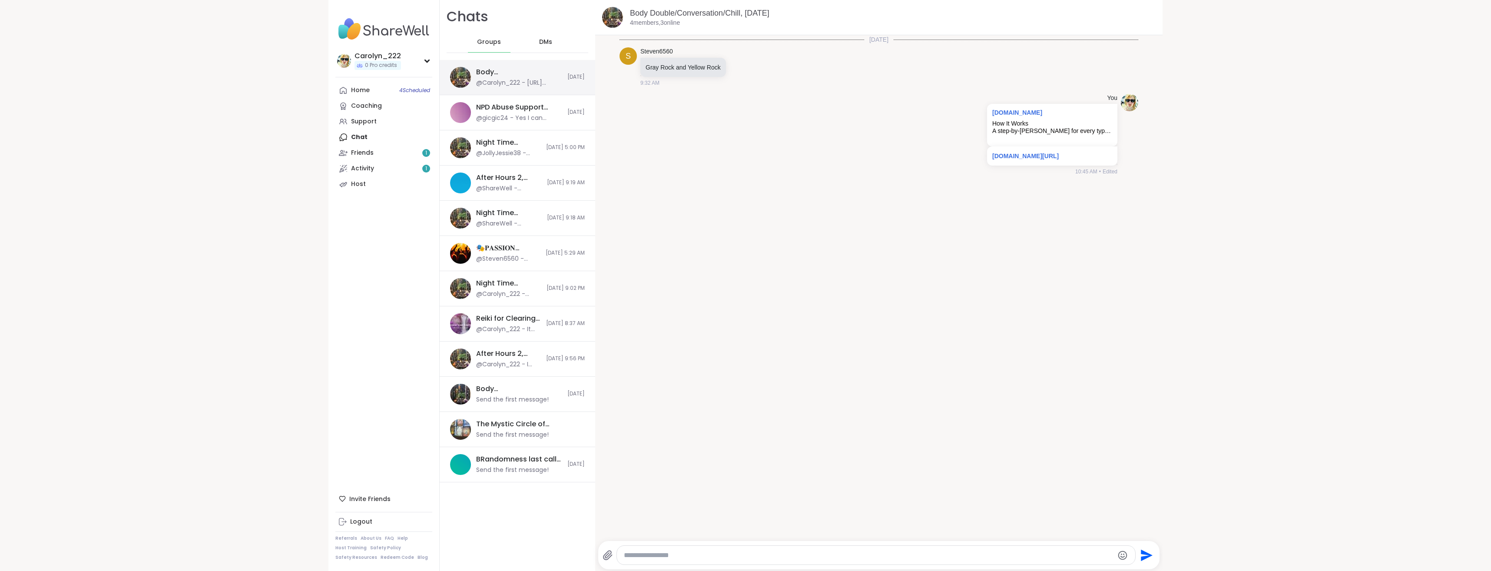
click at [493, 76] on div "Body Double/Conversation/Chill, [DATE]" at bounding box center [519, 72] width 86 height 10
click at [492, 76] on div "Body Double/Conversation/Chill, [DATE]" at bounding box center [519, 72] width 86 height 10
